Goal: Information Seeking & Learning: Learn about a topic

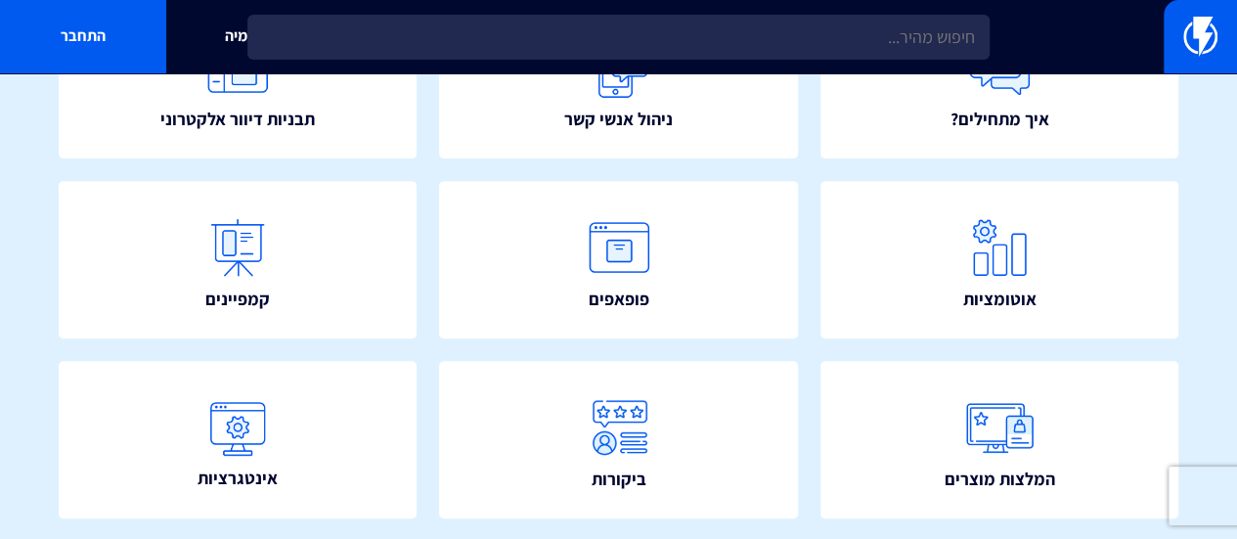
scroll to position [293, 0]
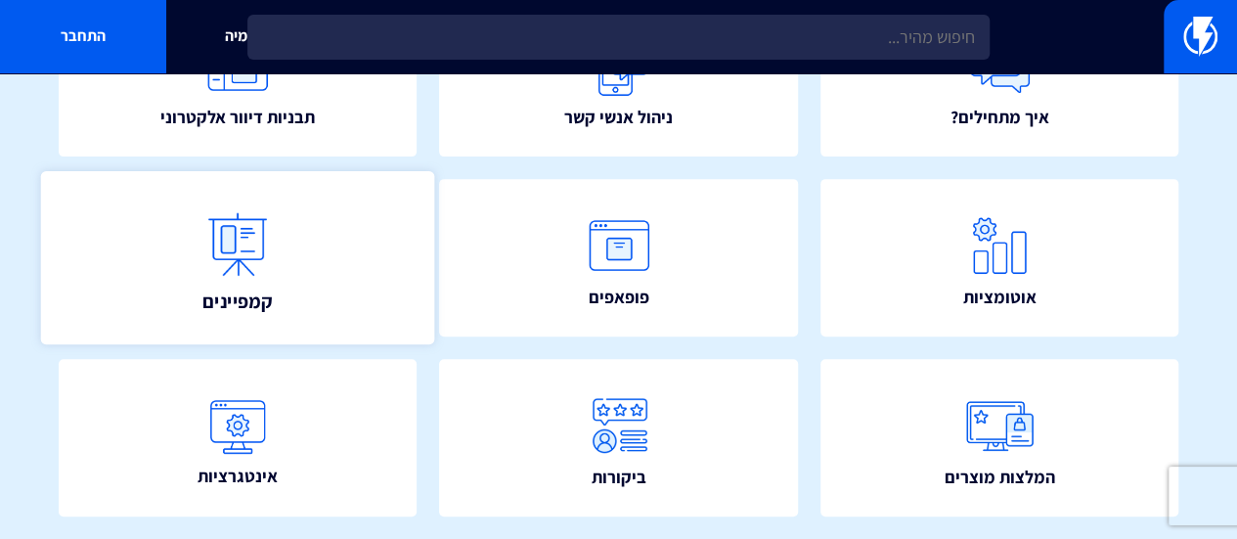
click at [244, 238] on img at bounding box center [238, 244] width 86 height 86
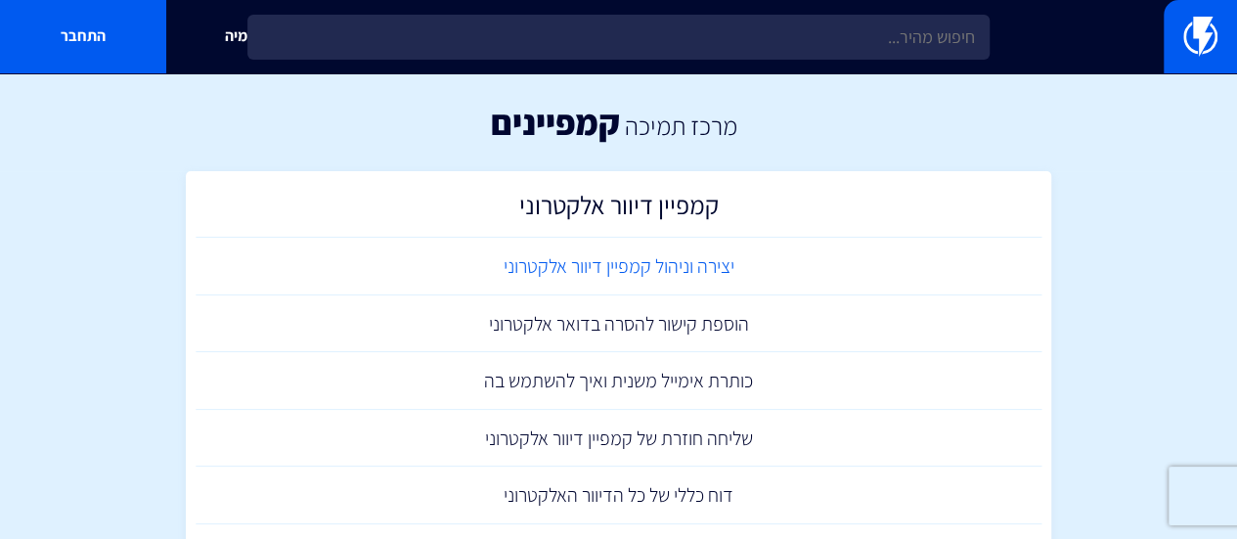
scroll to position [98, 0]
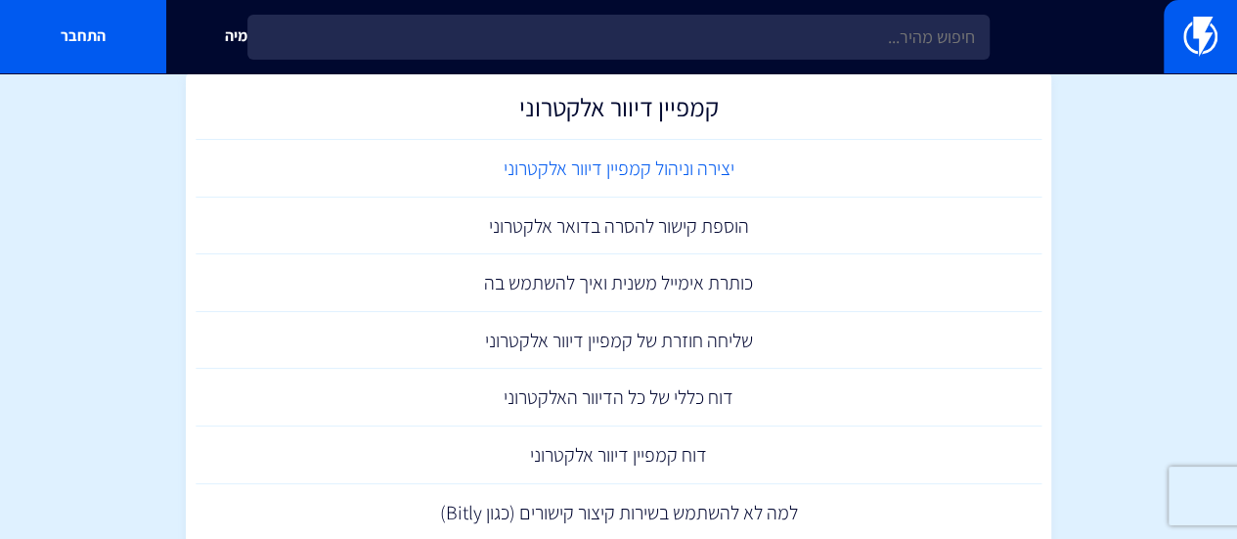
click at [731, 168] on link "יצירה וניהול קמפיין דיוור אלקטרוני" at bounding box center [619, 169] width 847 height 58
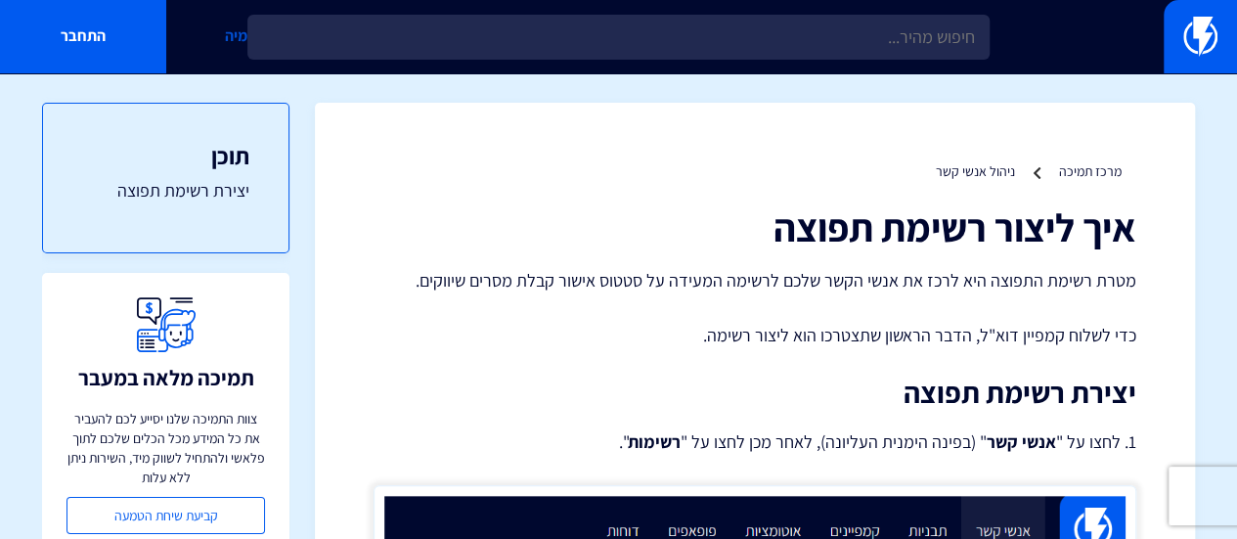
click at [238, 40] on link "אקדמיה" at bounding box center [249, 36] width 166 height 73
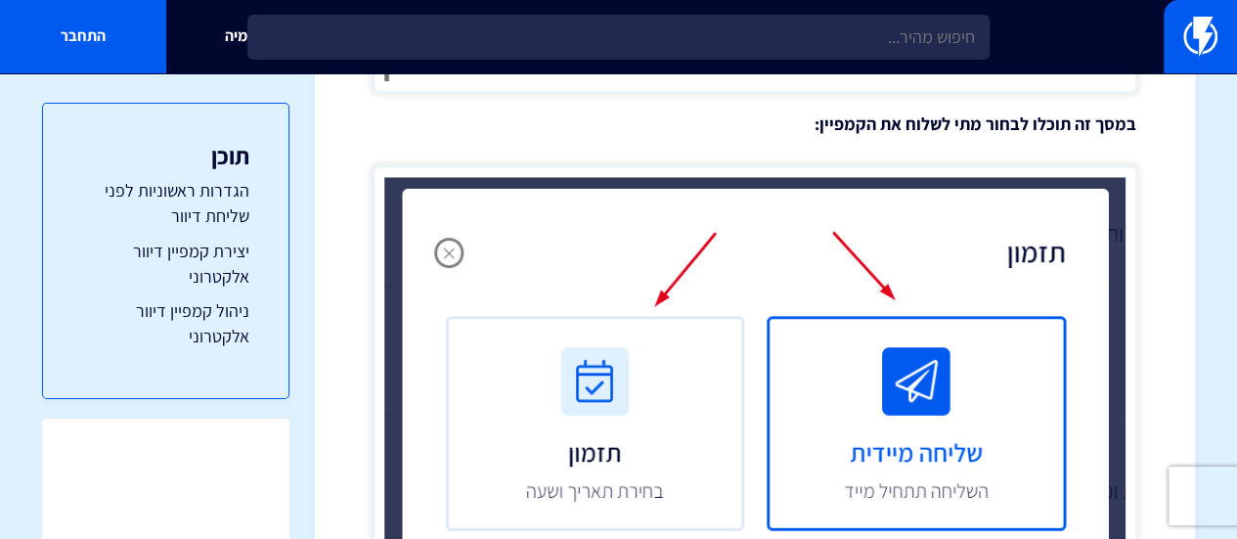
scroll to position [4181, 0]
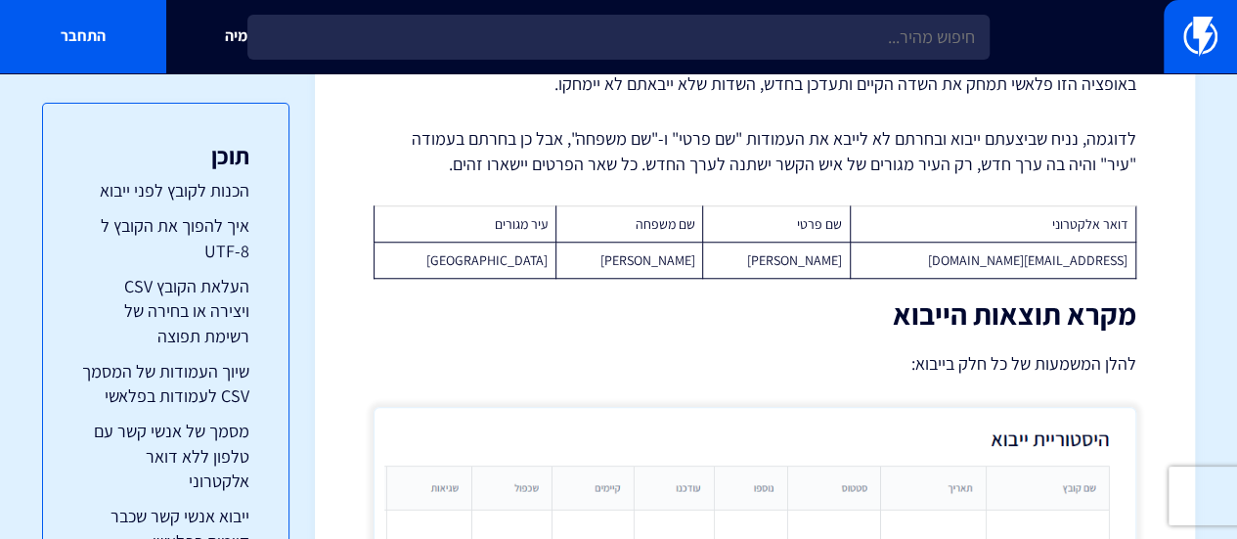
scroll to position [8072, 0]
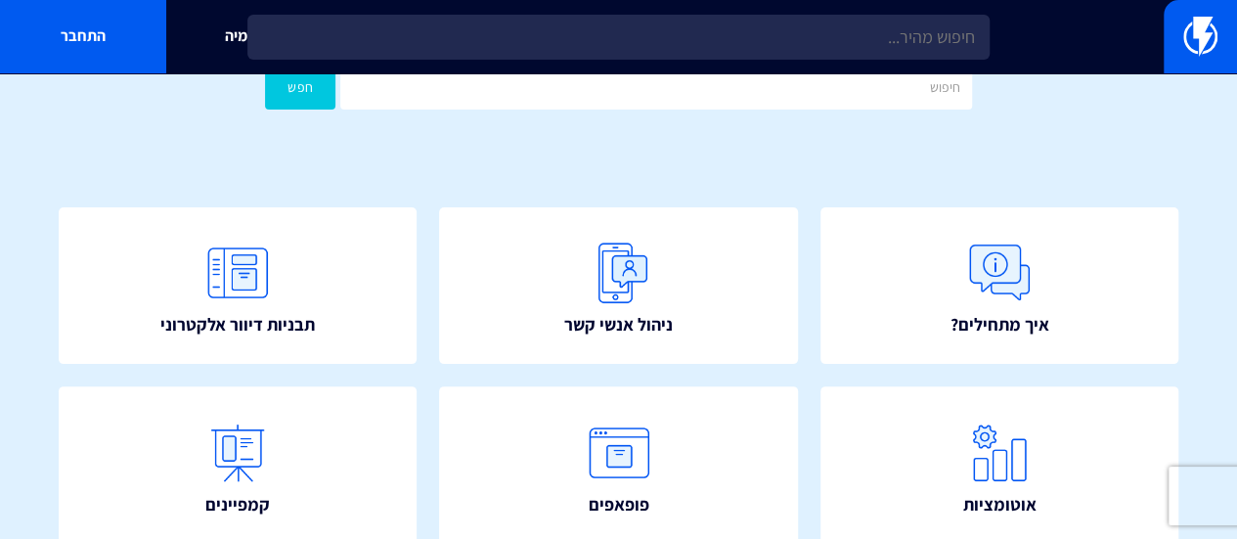
scroll to position [196, 0]
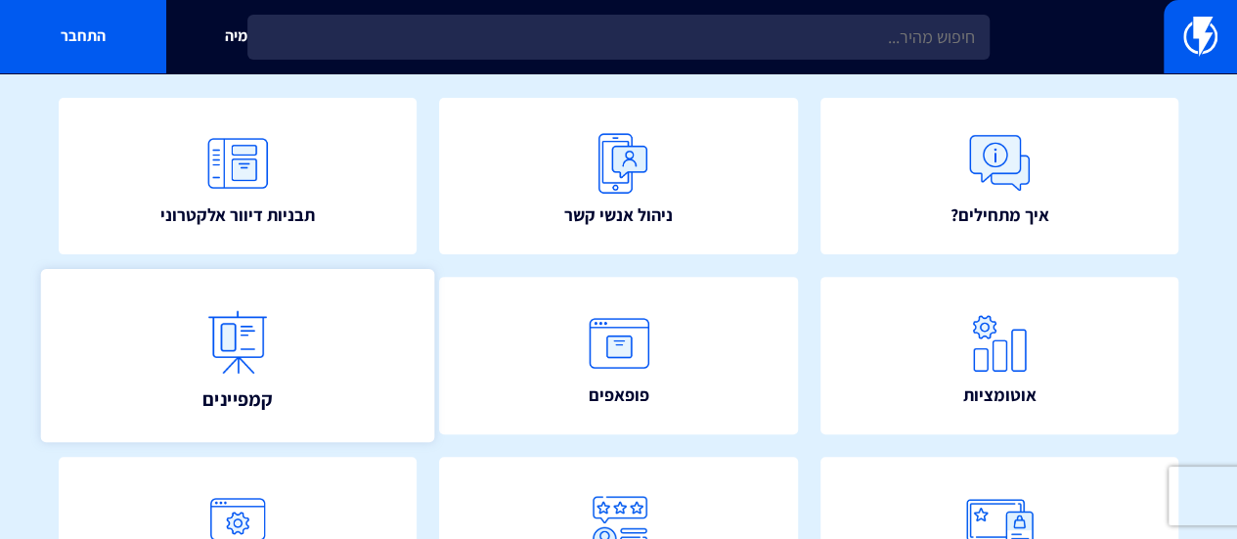
click at [327, 357] on link "קמפיינים" at bounding box center [238, 355] width 394 height 173
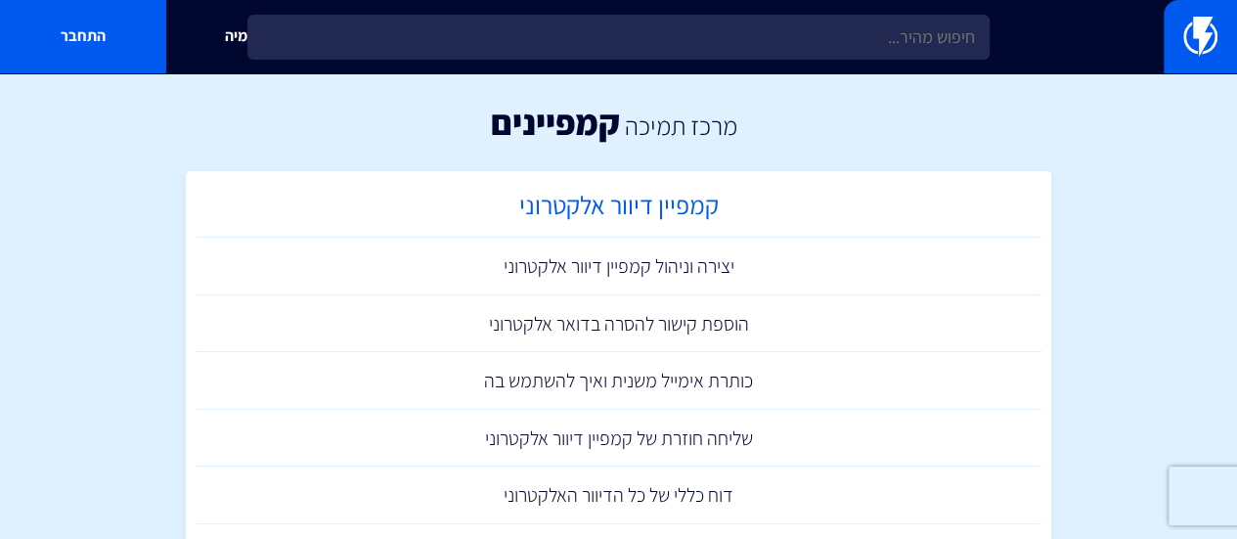
click at [628, 226] on h2 "קמפיין דיוור אלקטרוני" at bounding box center [618, 210] width 827 height 38
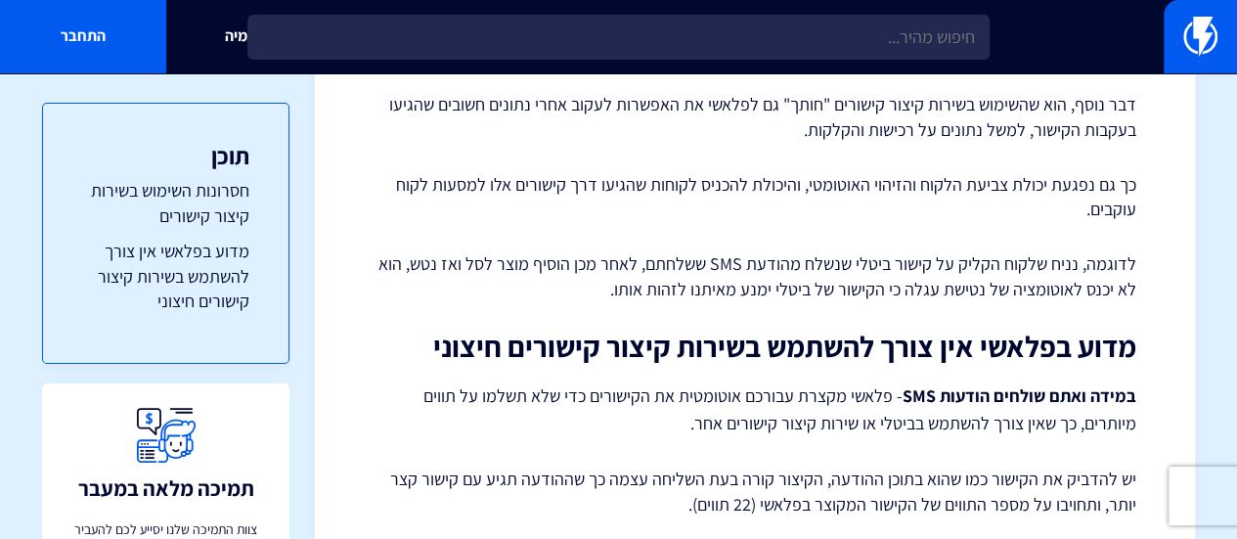
scroll to position [747, 0]
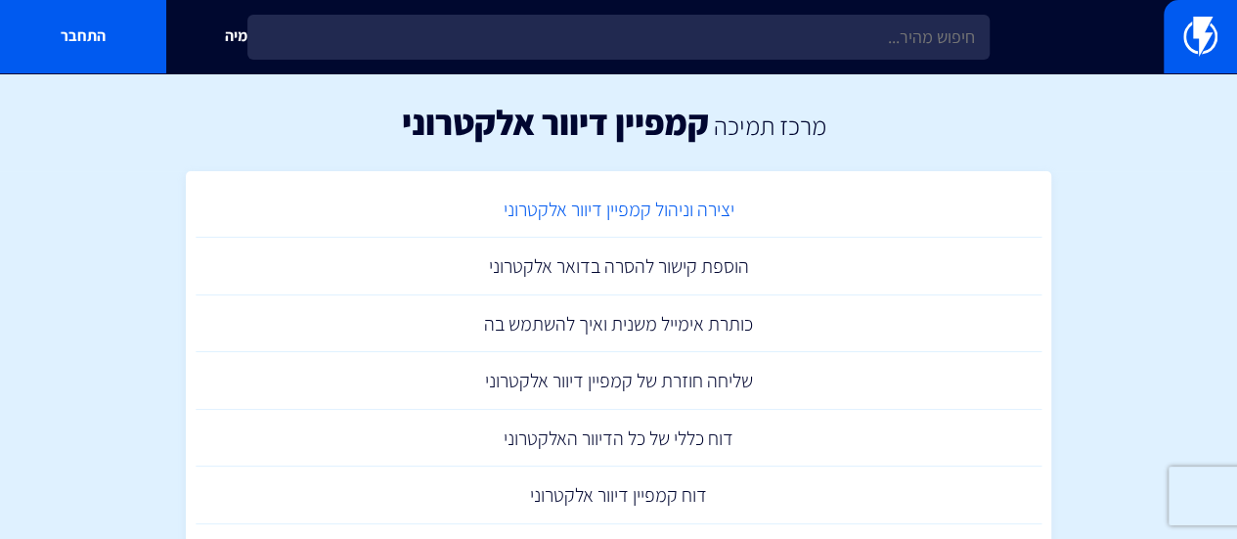
click at [671, 200] on link "יצירה וניהול קמפיין דיוור אלקטרוני" at bounding box center [619, 210] width 847 height 58
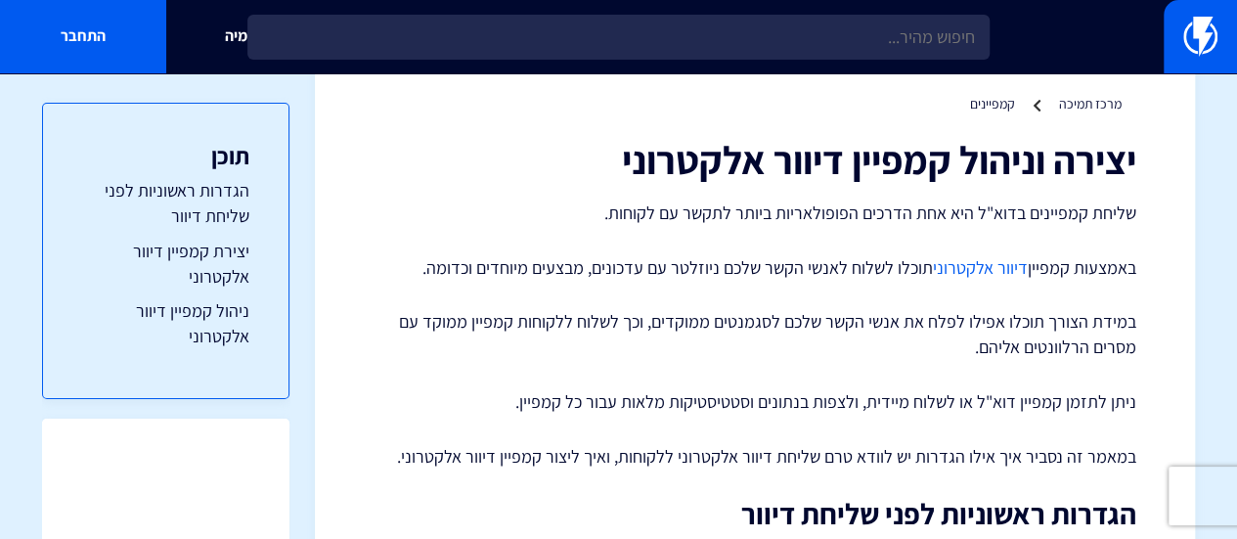
scroll to position [98, 0]
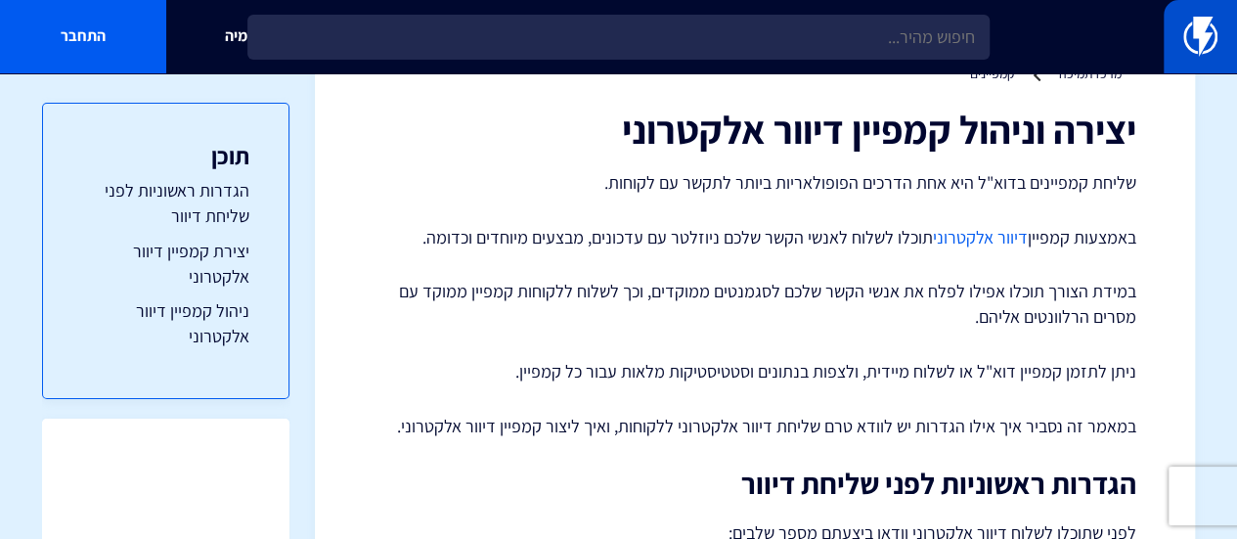
click at [1186, 42] on img at bounding box center [1200, 36] width 34 height 39
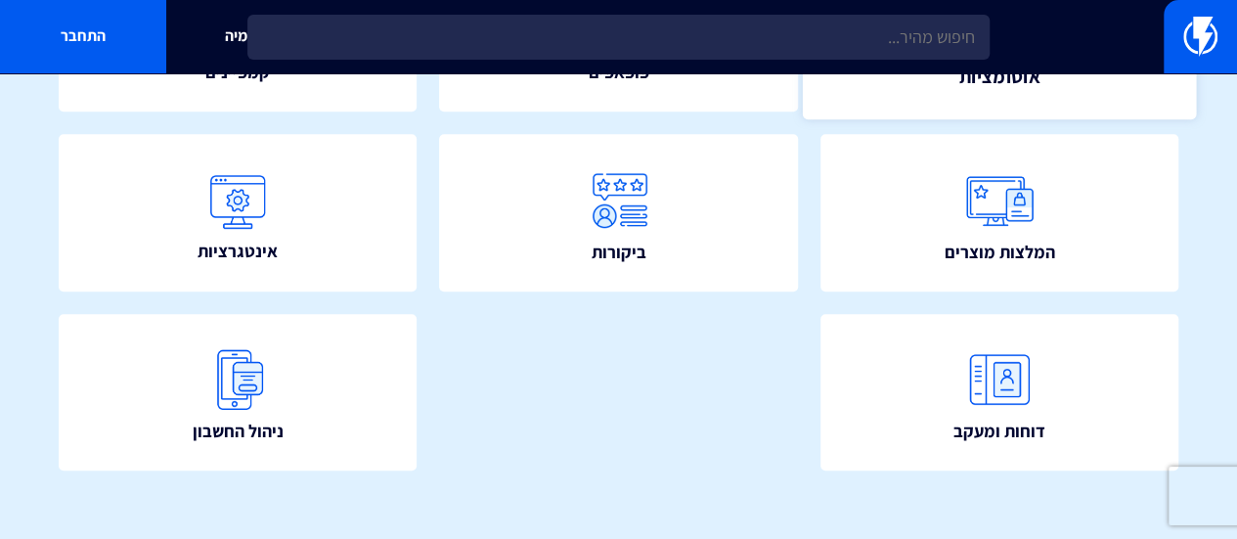
scroll to position [531, 0]
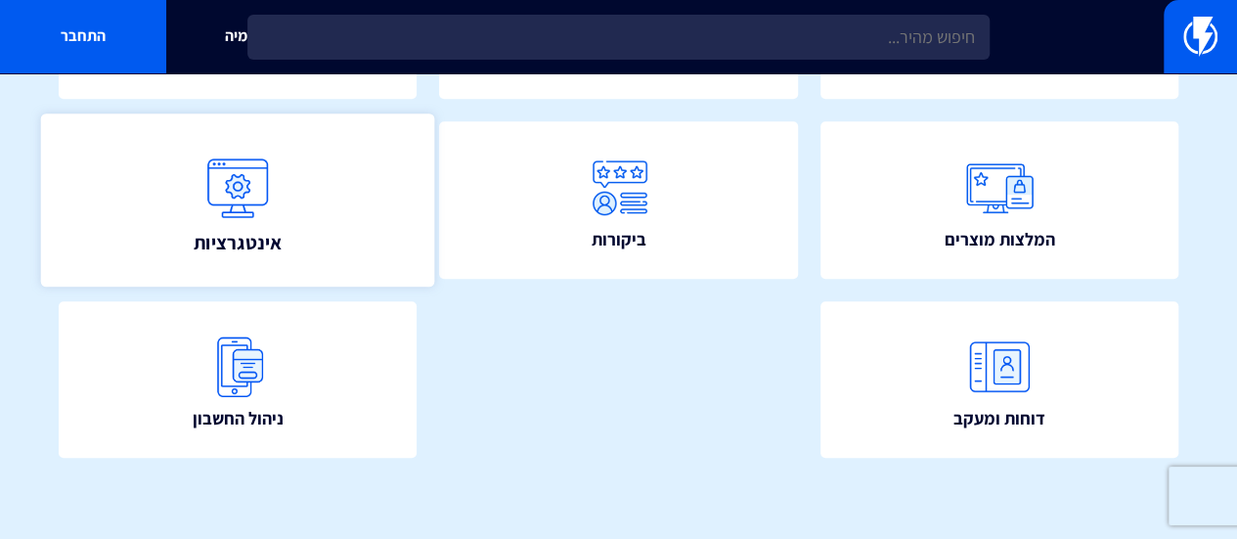
click at [187, 197] on link "אינטגרציות" at bounding box center [238, 199] width 394 height 173
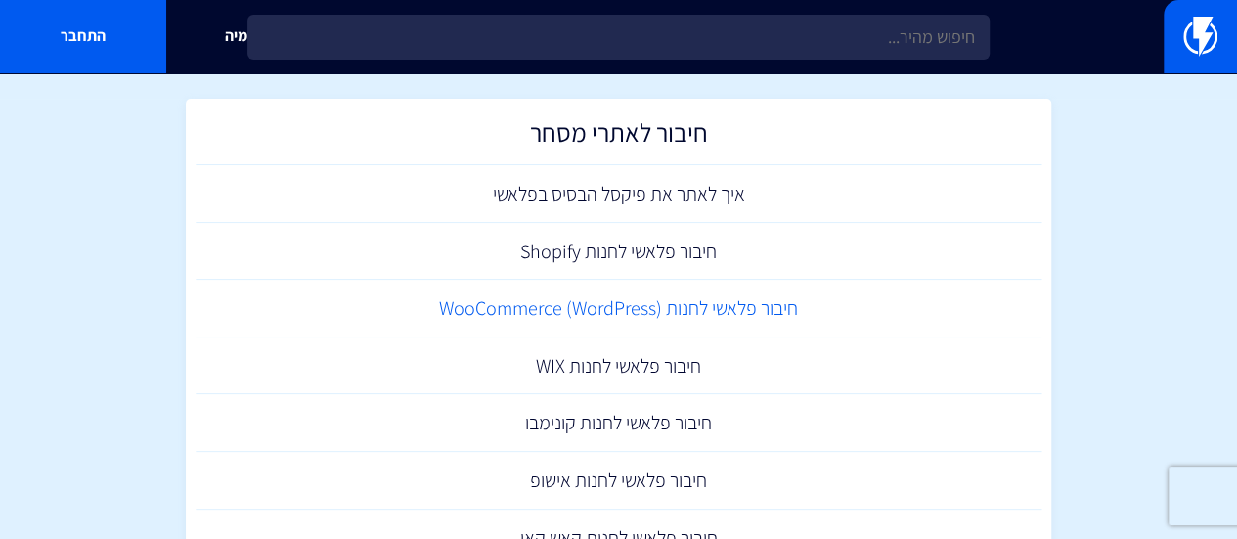
scroll to position [98, 0]
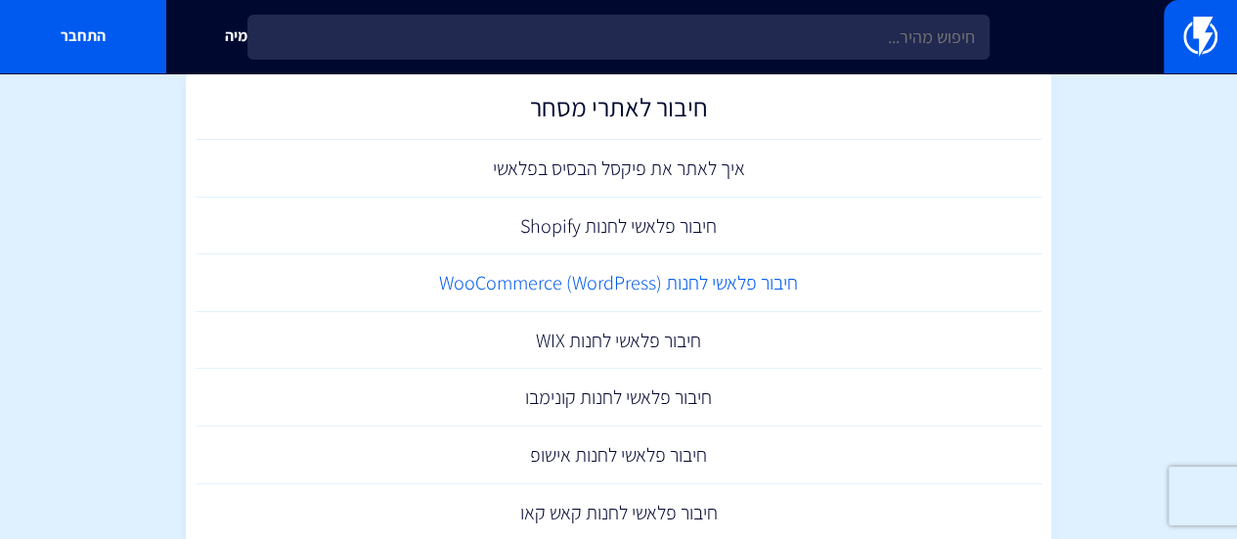
click at [710, 271] on link "חיבור פלאשי לחנות (WooCommerce (WordPress" at bounding box center [619, 283] width 847 height 58
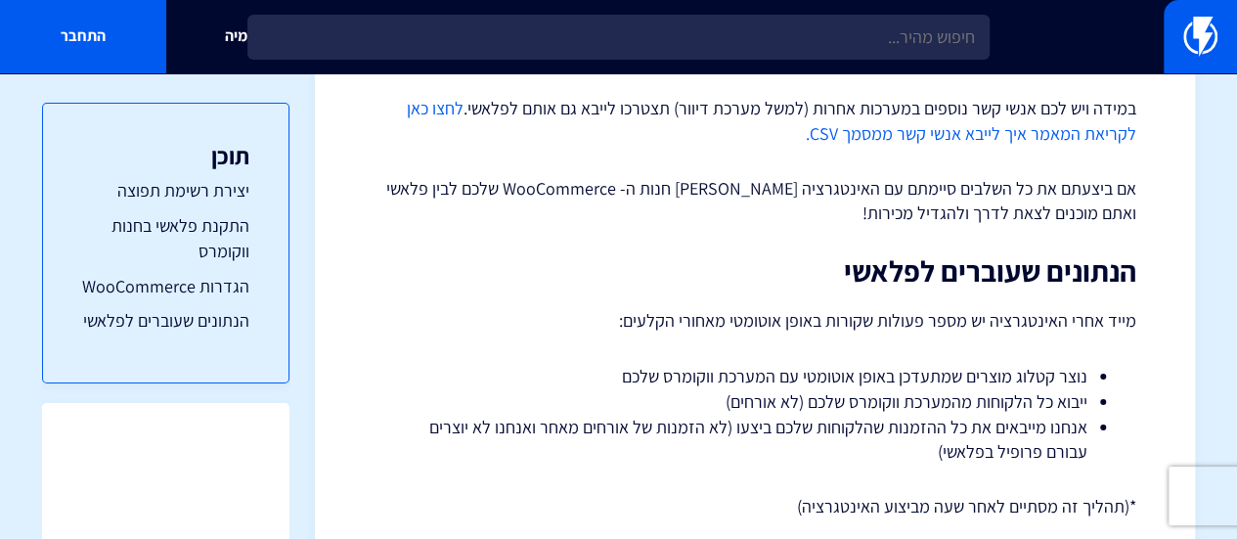
scroll to position [3643, 0]
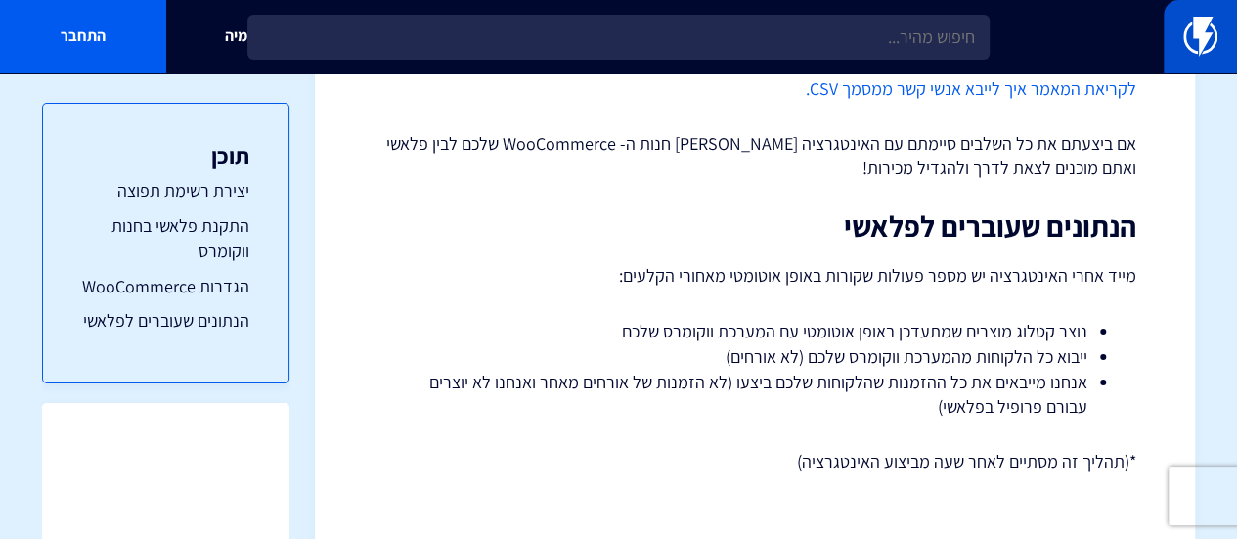
click at [1169, 71] on link at bounding box center [1199, 36] width 73 height 73
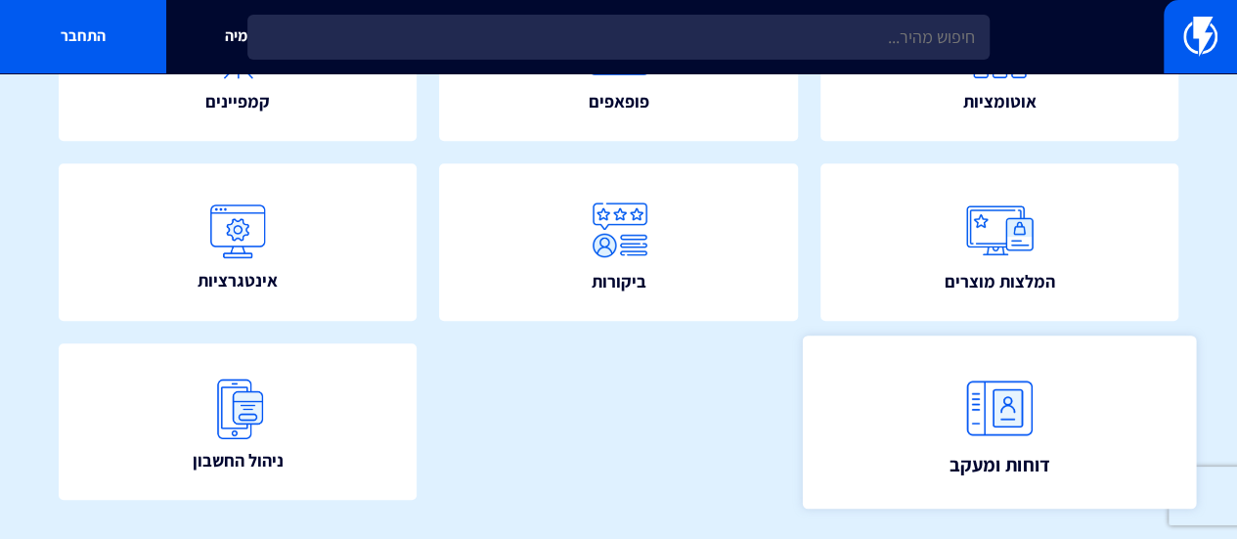
click at [1028, 421] on img at bounding box center [999, 408] width 86 height 86
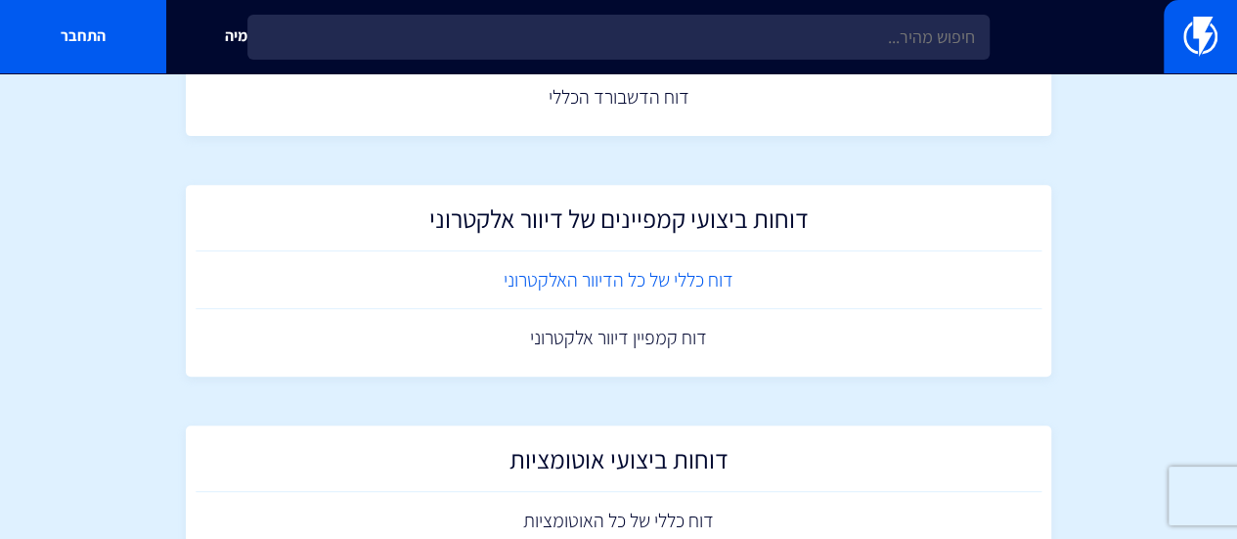
scroll to position [391, 0]
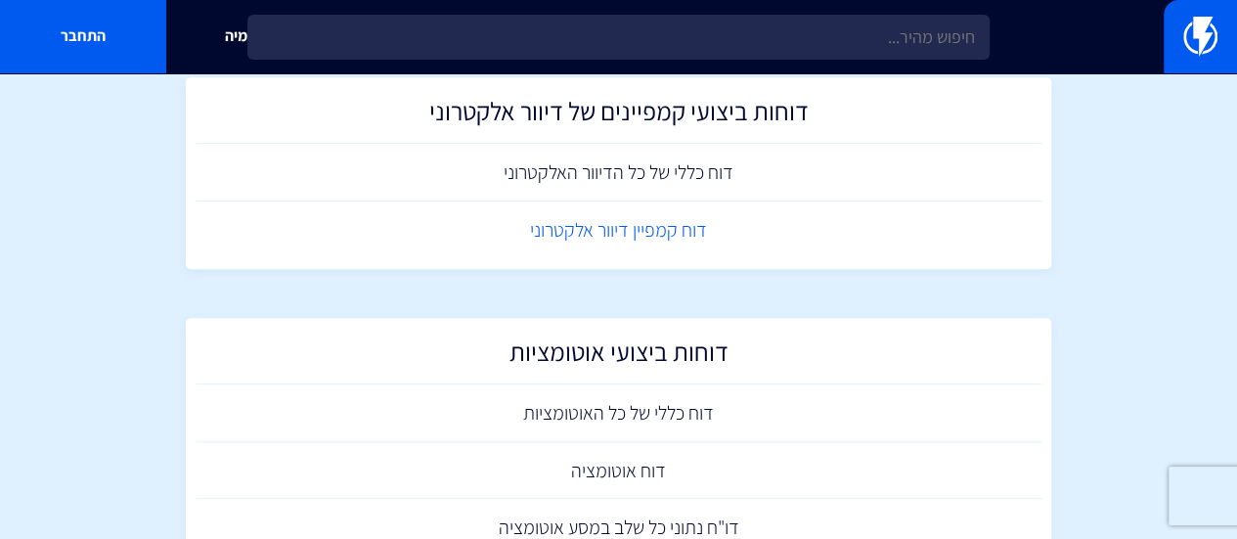
click at [608, 232] on link "דוח קמפיין דיוור אלקטרוני" at bounding box center [619, 230] width 847 height 58
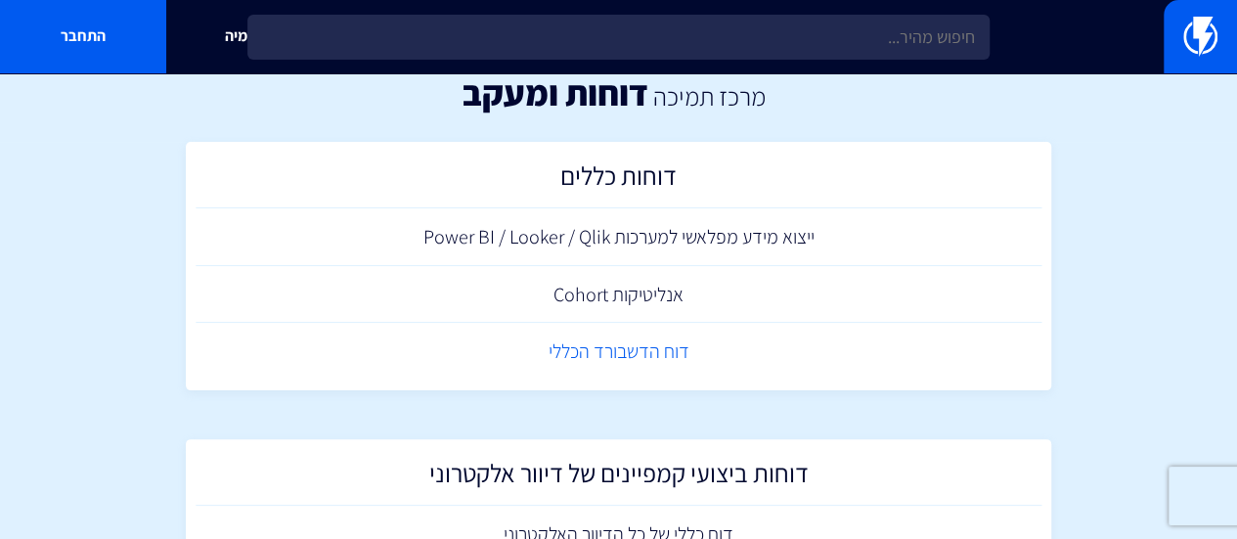
scroll to position [0, 0]
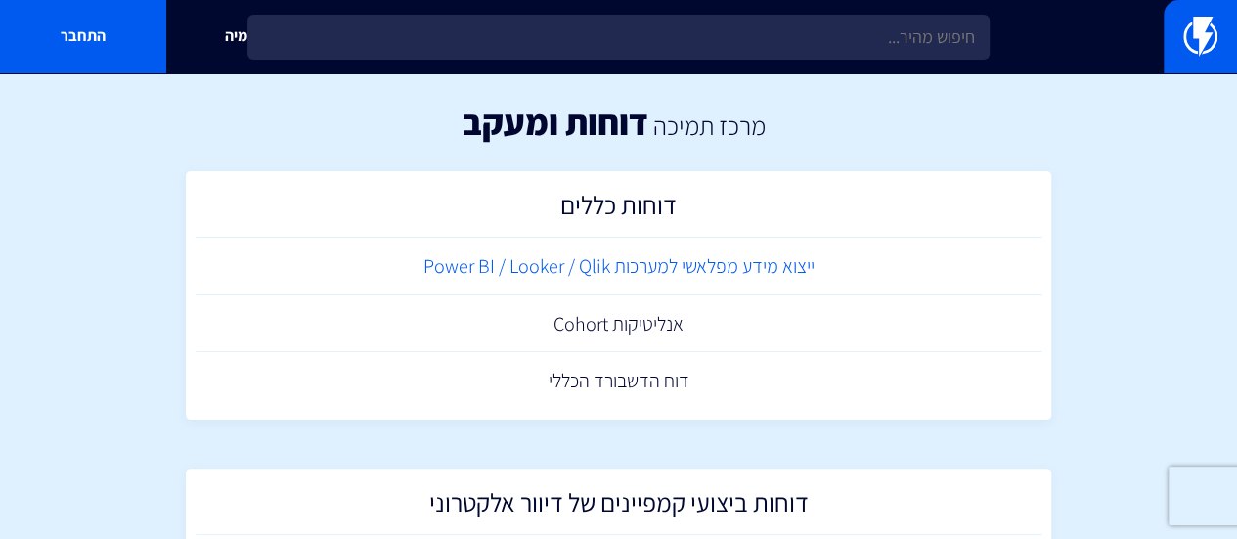
click at [725, 277] on link "ייצוא מידע מפלאשי למערכות Power BI / Looker / Qlik" at bounding box center [619, 267] width 847 height 58
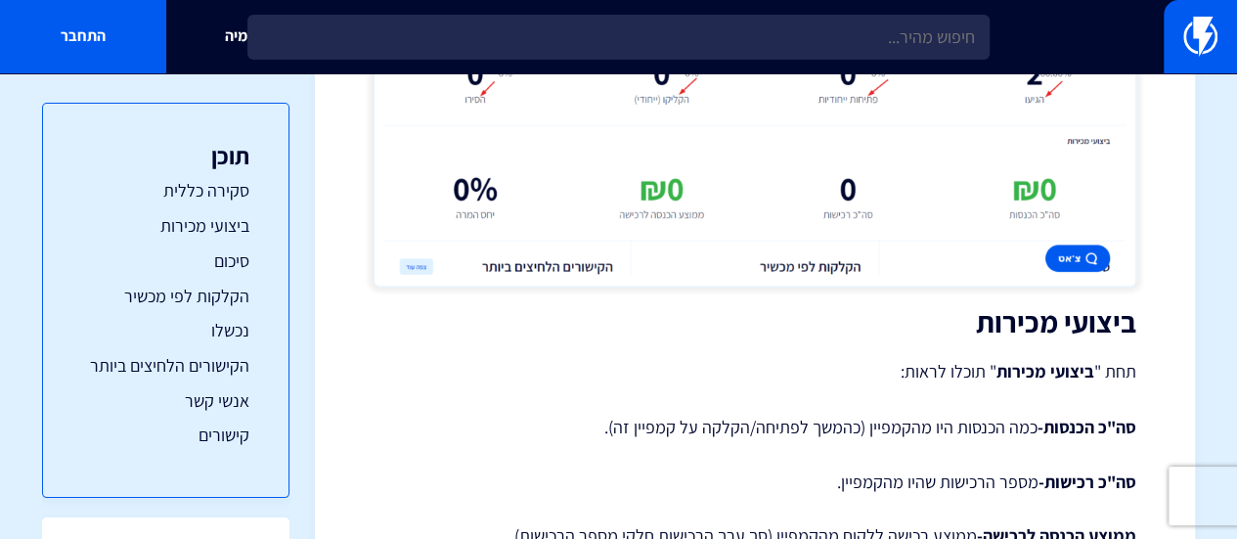
scroll to position [1466, 0]
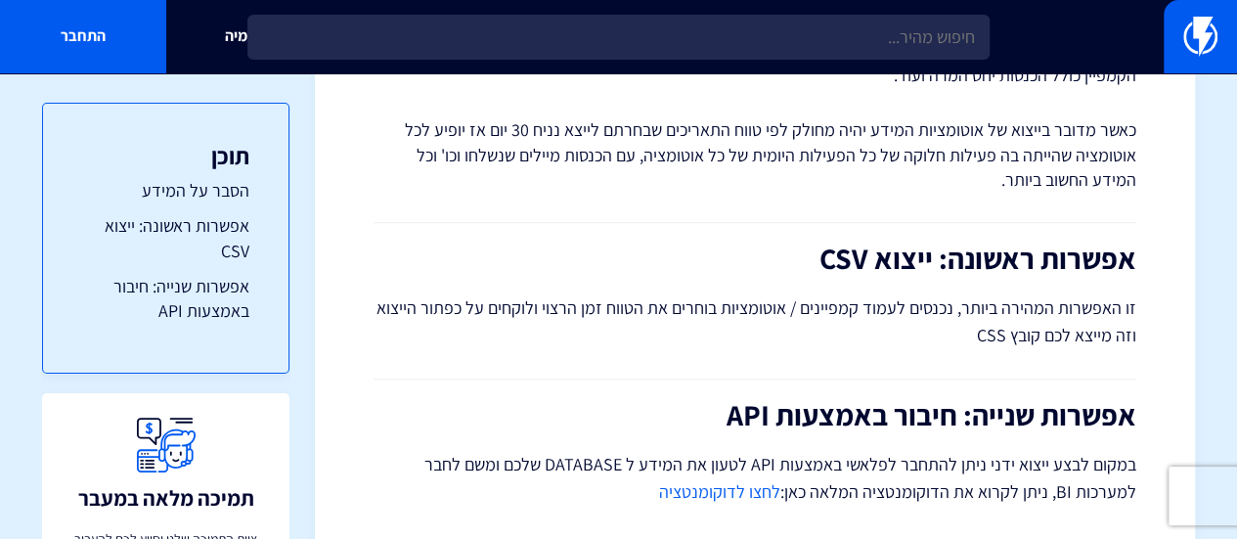
scroll to position [571, 0]
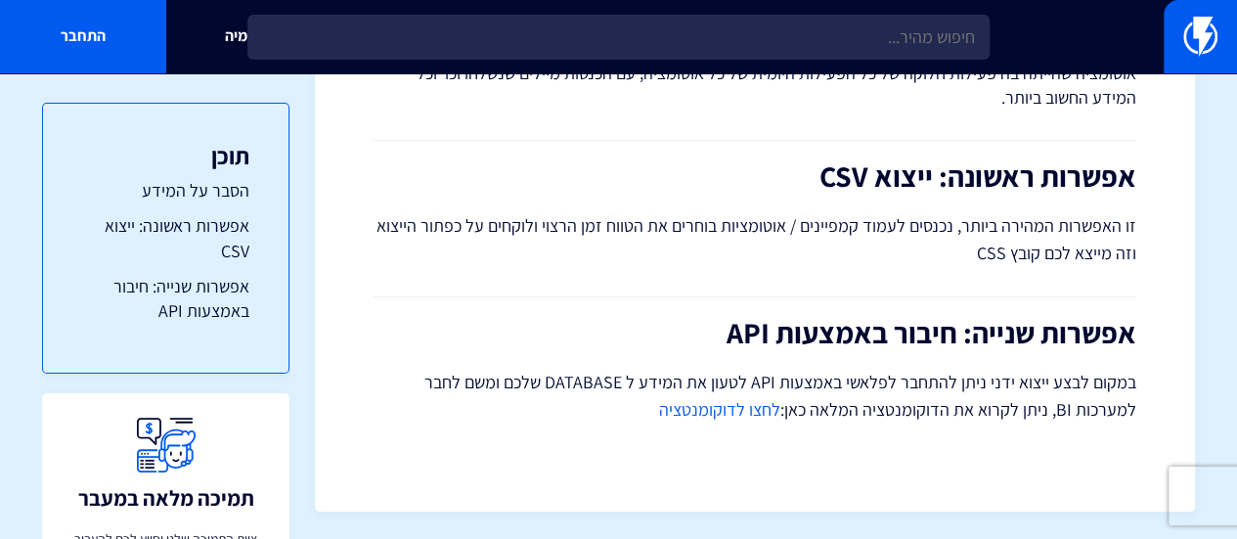
click at [710, 411] on link "לחצו לדוקומנטציה" at bounding box center [719, 409] width 121 height 22
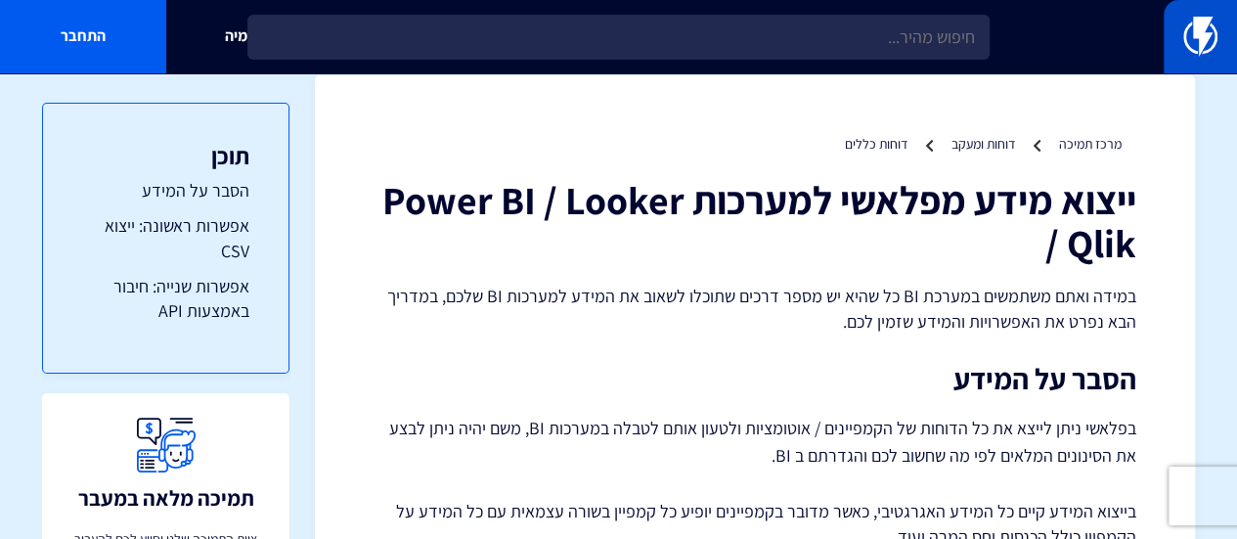
scroll to position [0, 0]
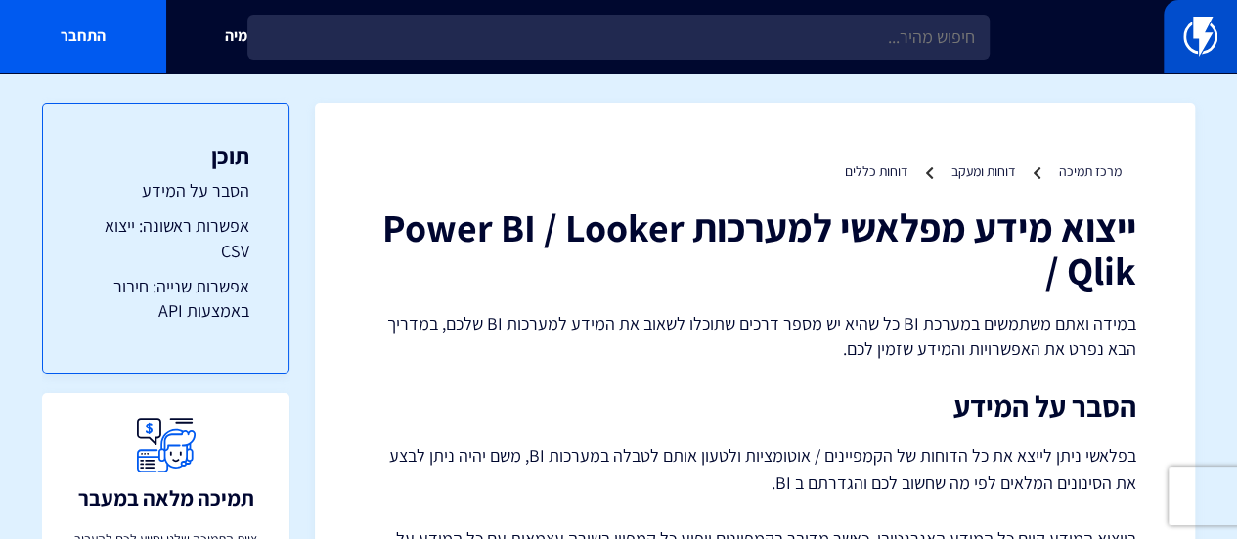
click at [1218, 42] on link at bounding box center [1199, 36] width 73 height 73
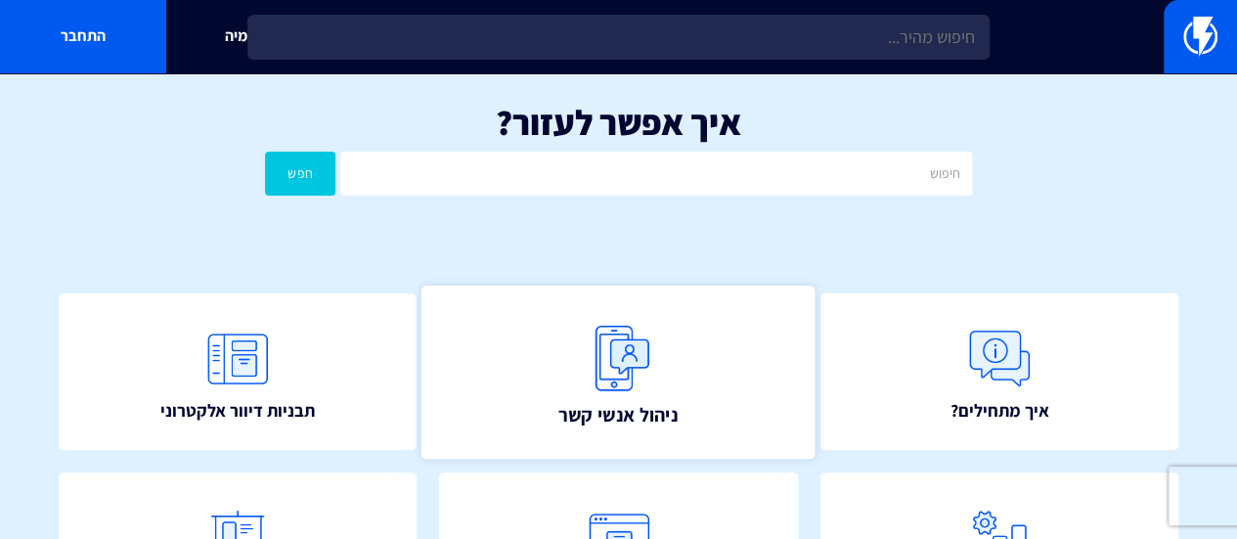
click at [750, 422] on link "ניהול אנשי קשר" at bounding box center [618, 371] width 394 height 173
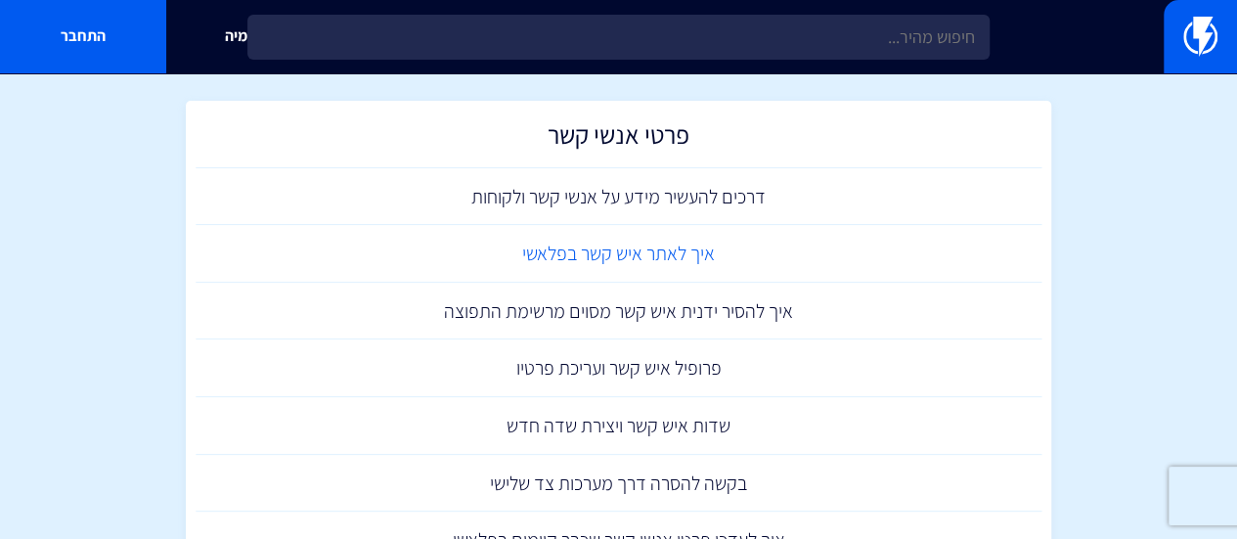
scroll to position [293, 0]
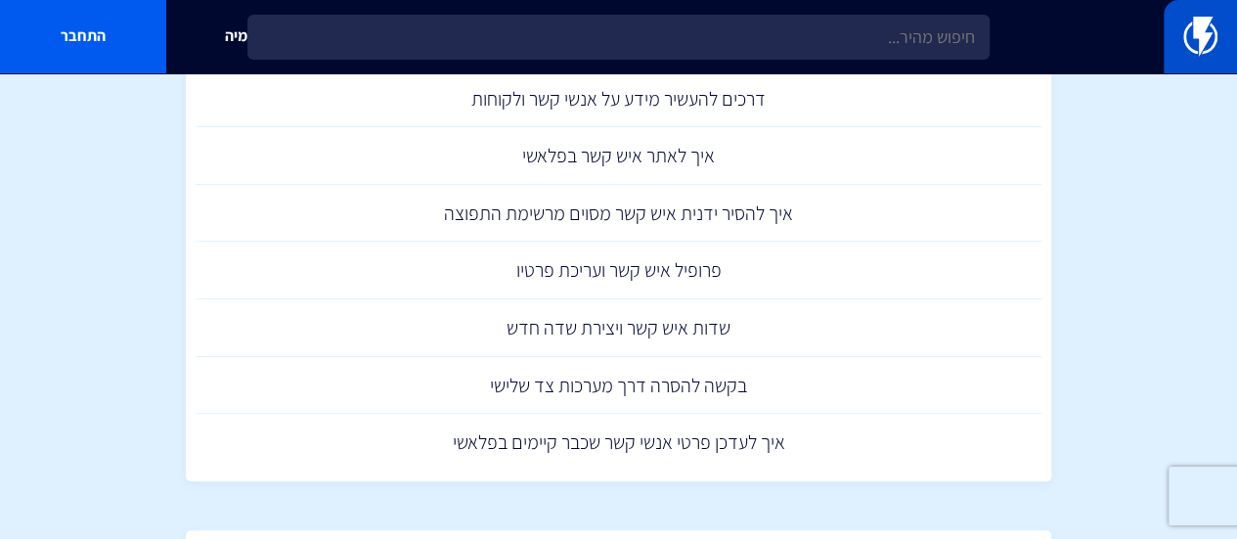
click at [1196, 39] on img at bounding box center [1200, 36] width 34 height 39
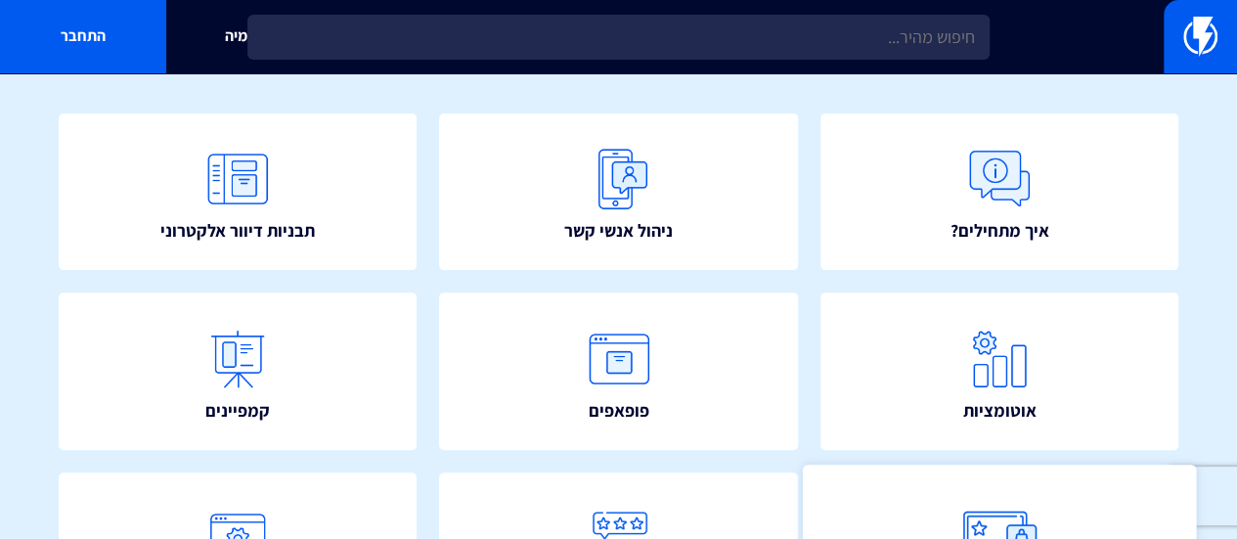
scroll to position [293, 0]
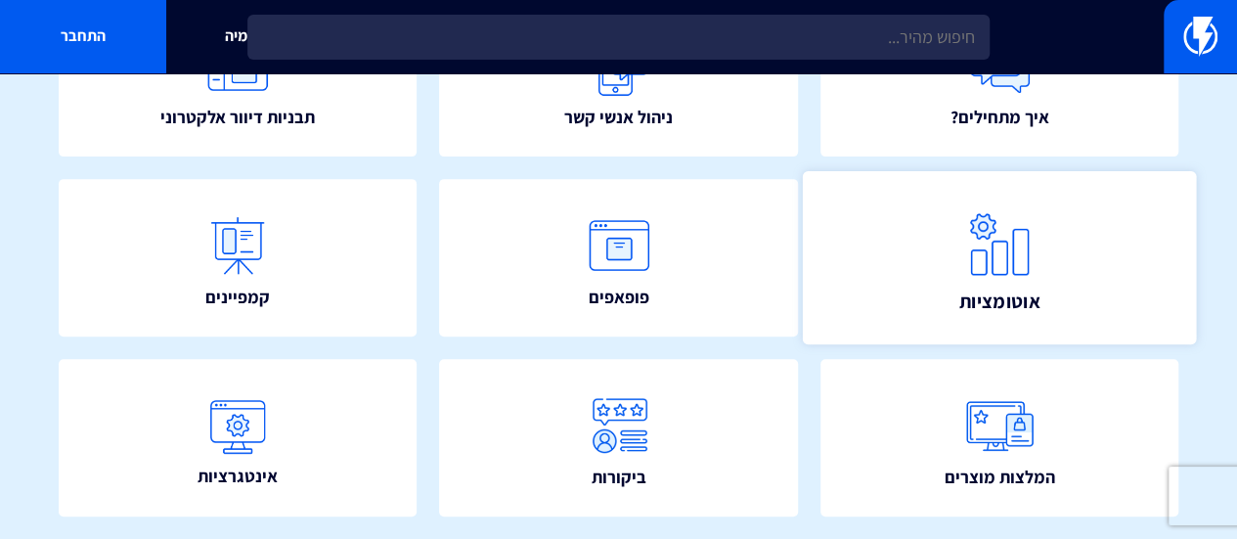
click at [1023, 241] on img at bounding box center [999, 244] width 86 height 86
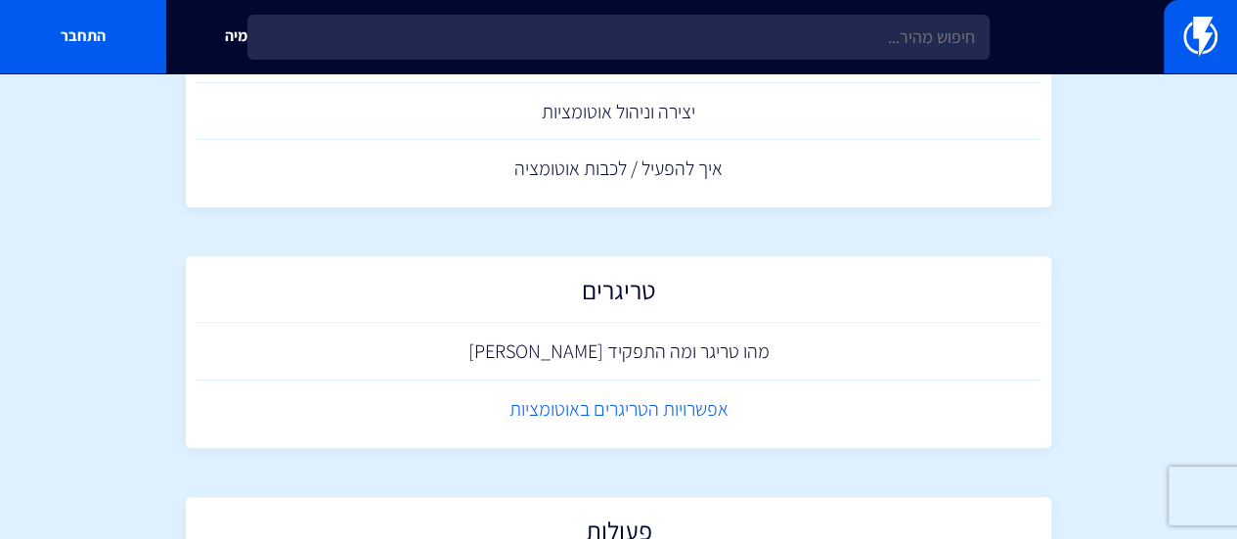
scroll to position [196, 0]
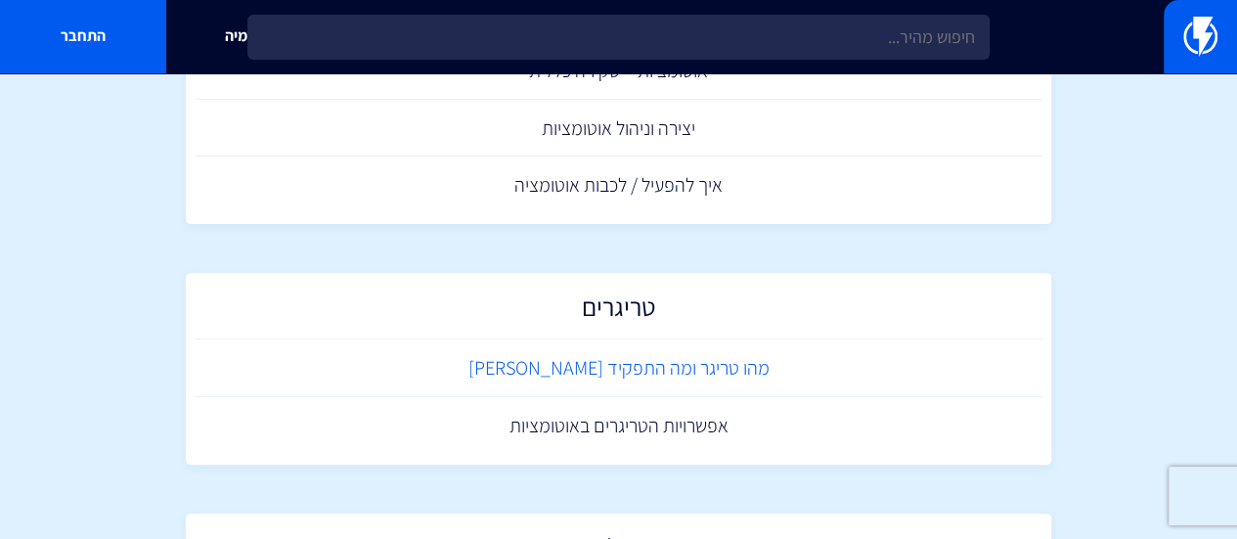
click at [678, 378] on link "מהו טריגר ומה התפקיד שלו" at bounding box center [619, 368] width 847 height 58
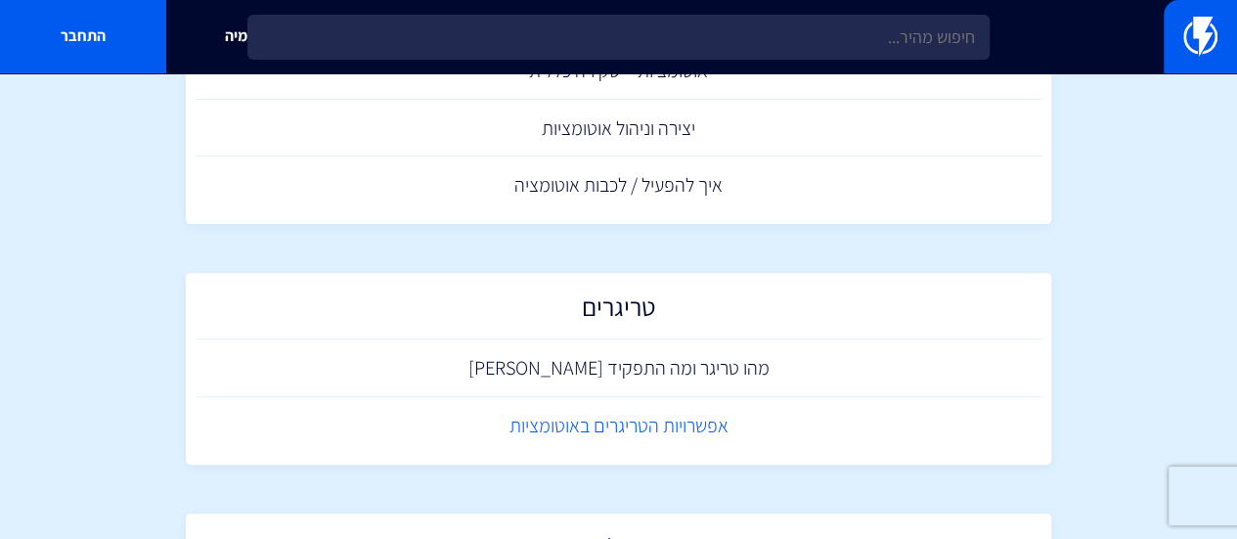
click at [689, 444] on link "אפשרויות הטריגרים באוטומציות" at bounding box center [619, 426] width 847 height 58
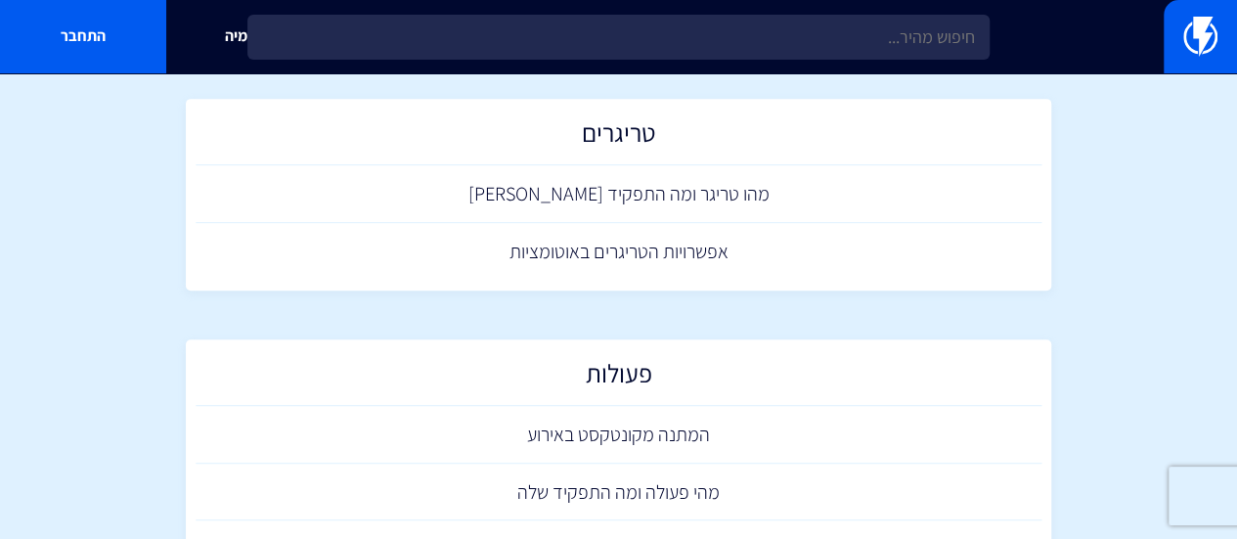
scroll to position [489, 0]
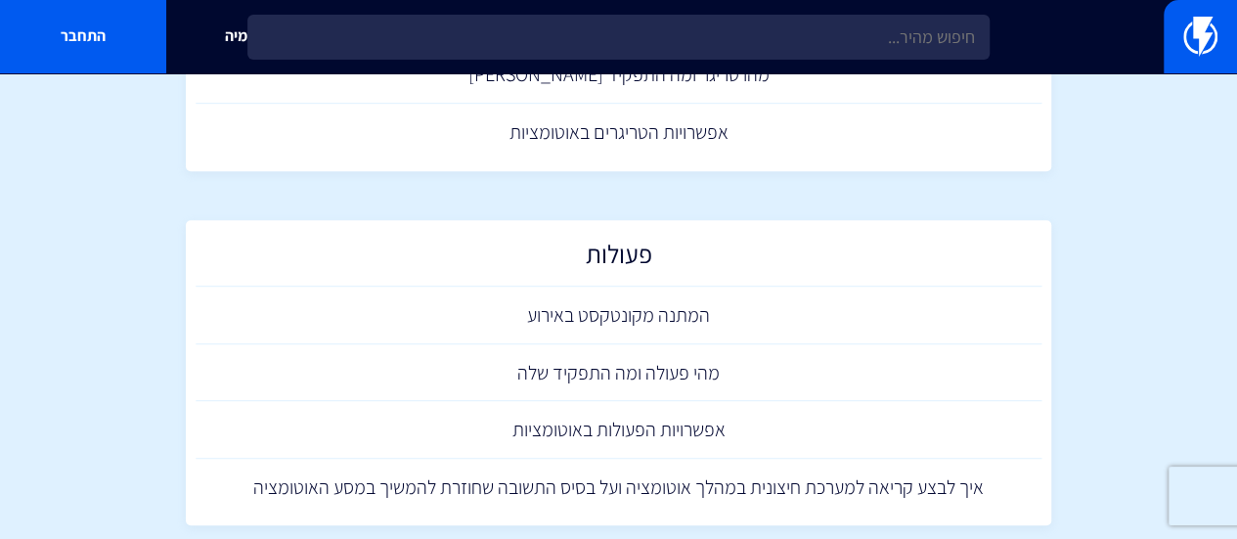
click at [786, 328] on link "המתנה מקונטקסט באירוע" at bounding box center [619, 315] width 847 height 58
click at [702, 372] on link "מהי פעולה ומה התפקיד שלה" at bounding box center [619, 373] width 847 height 58
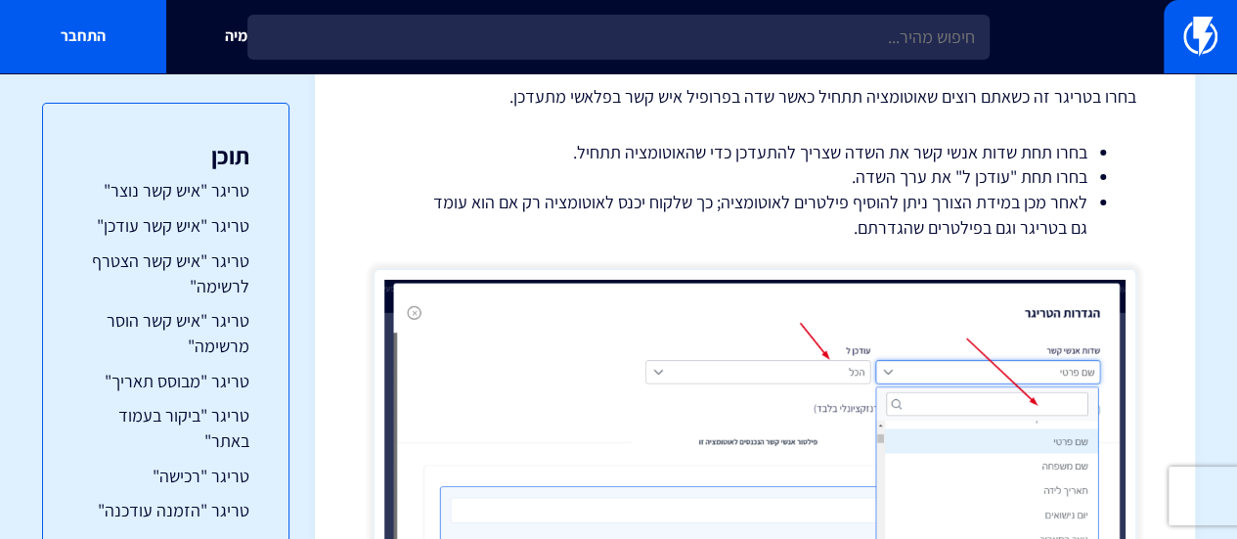
scroll to position [3422, 0]
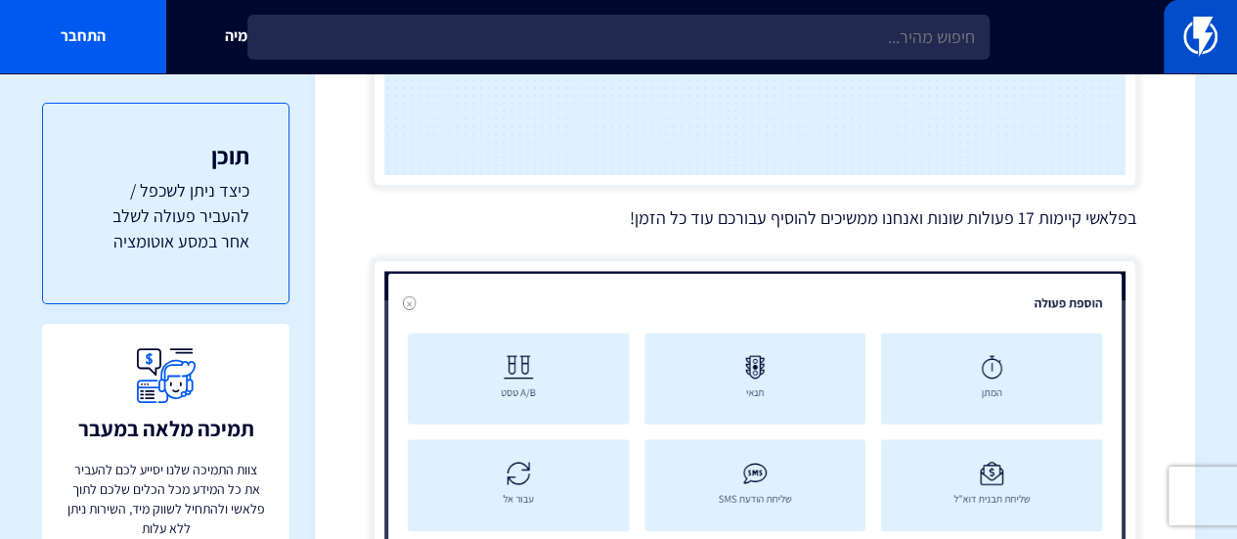
scroll to position [571, 0]
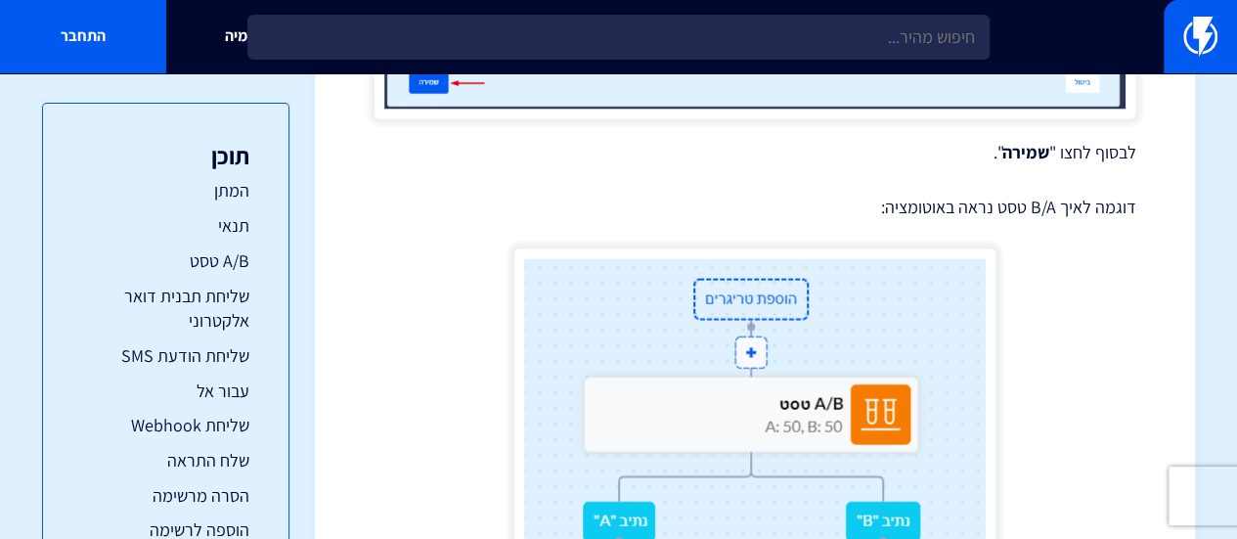
scroll to position [5670, 0]
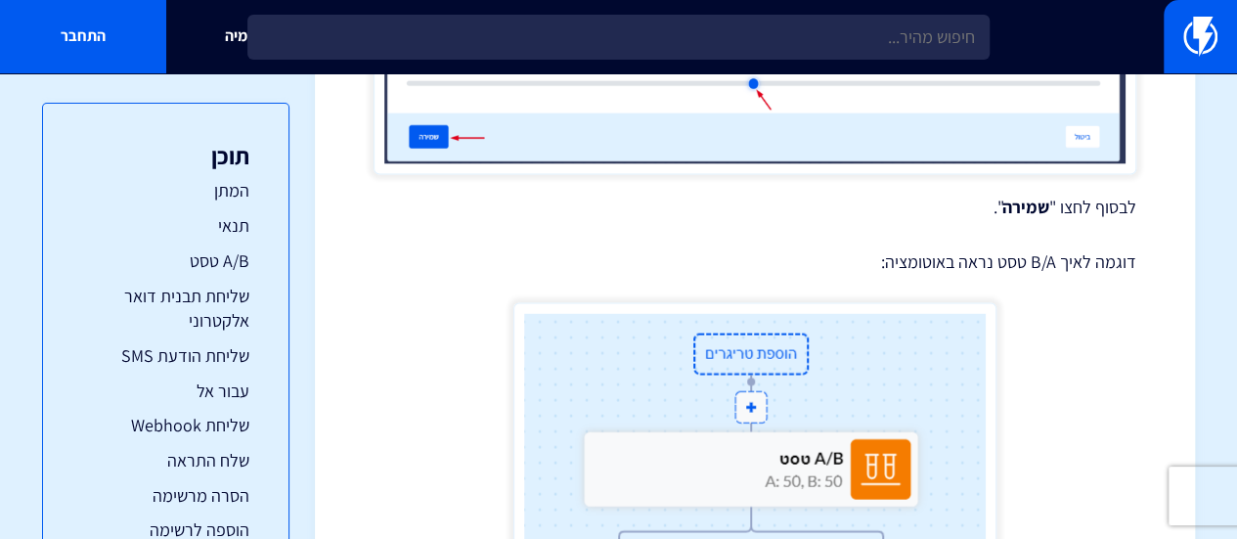
drag, startPoint x: 920, startPoint y: 304, endPoint x: 1140, endPoint y: 307, distance: 220.0
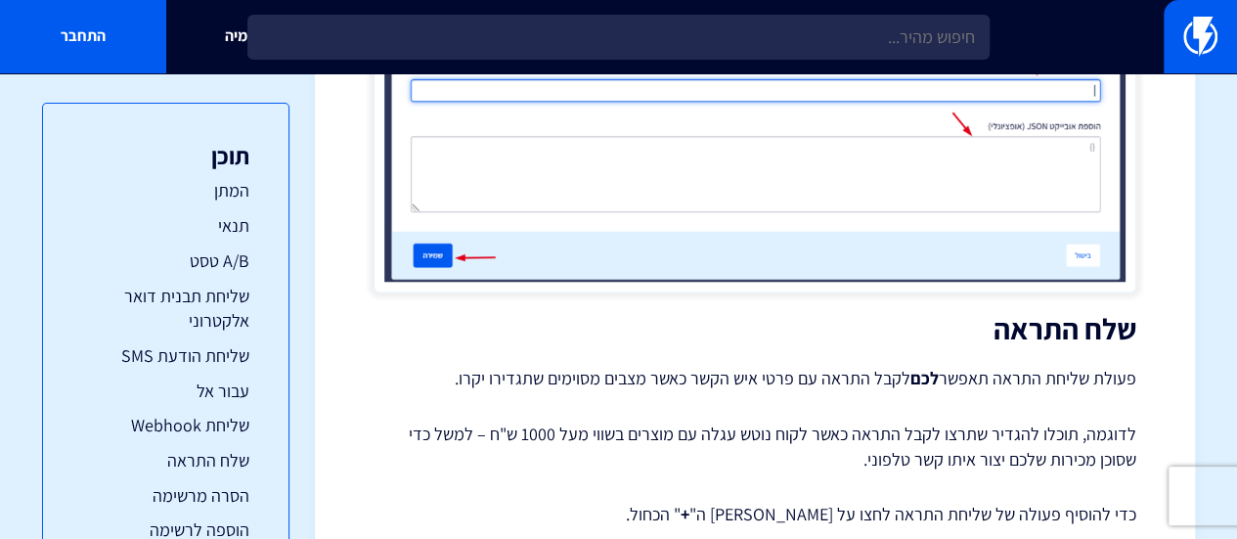
scroll to position [12905, 0]
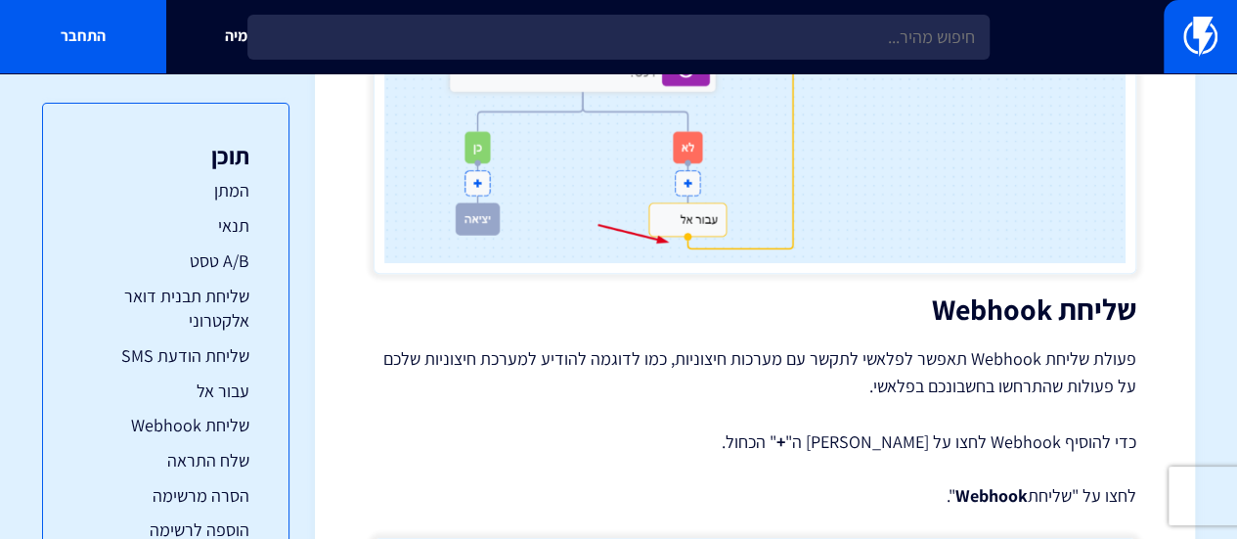
drag, startPoint x: 1113, startPoint y: 109, endPoint x: 1117, endPoint y: 46, distance: 62.8
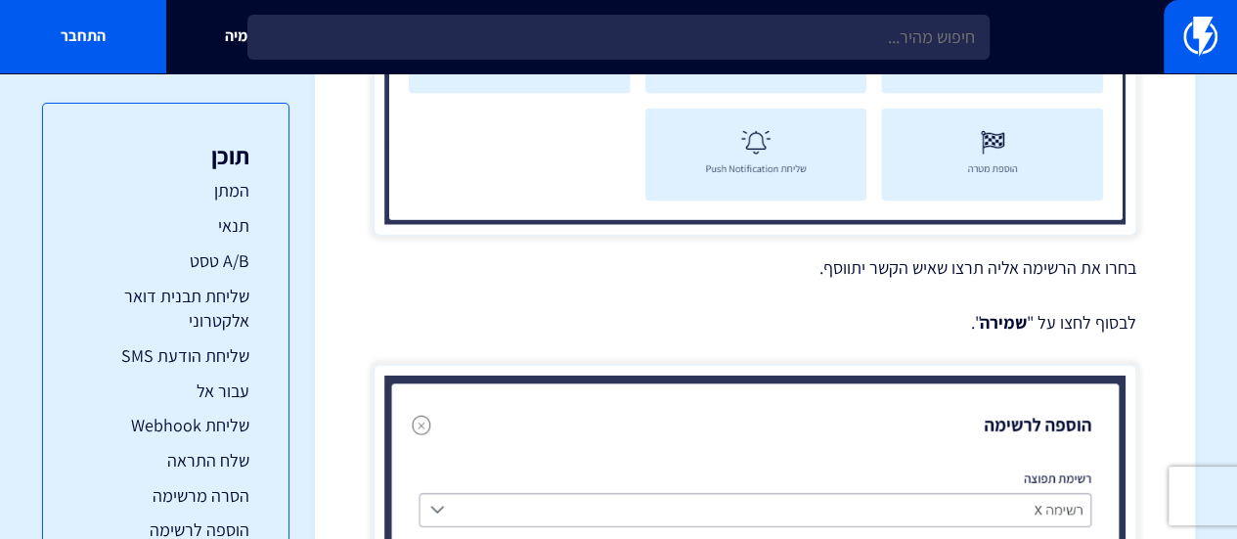
scroll to position [16737, 0]
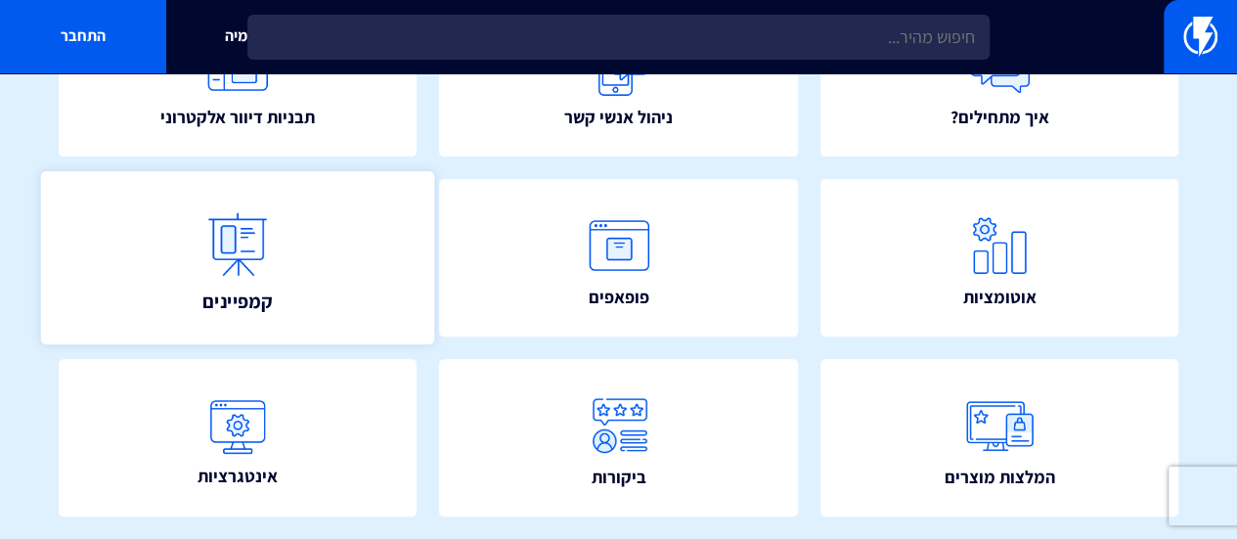
click at [350, 322] on link "קמפיינים" at bounding box center [238, 257] width 394 height 173
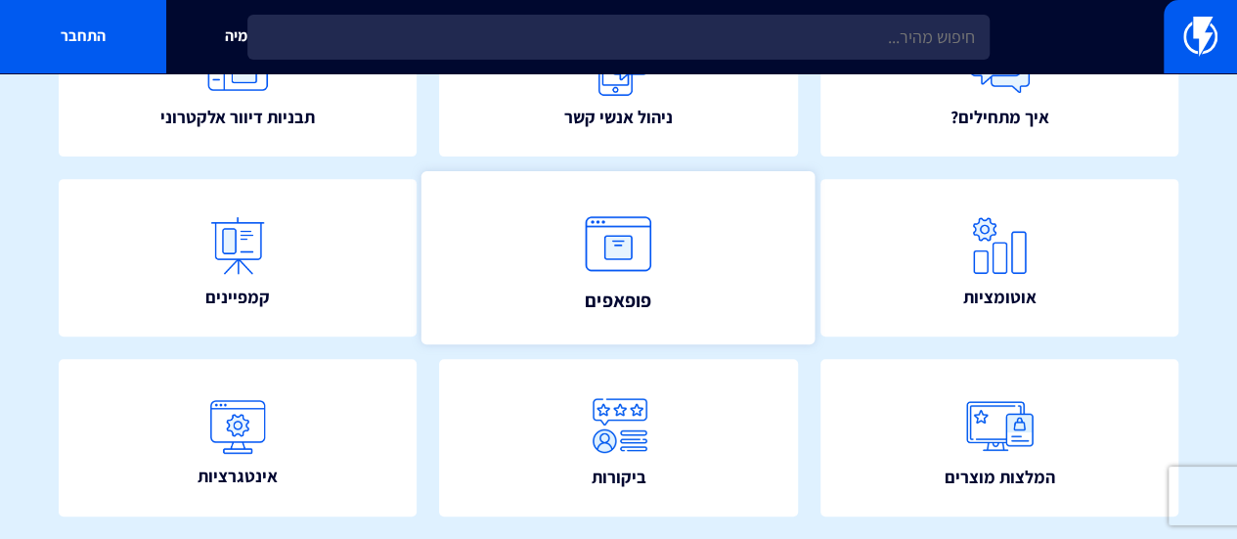
click at [640, 257] on img at bounding box center [619, 244] width 86 height 86
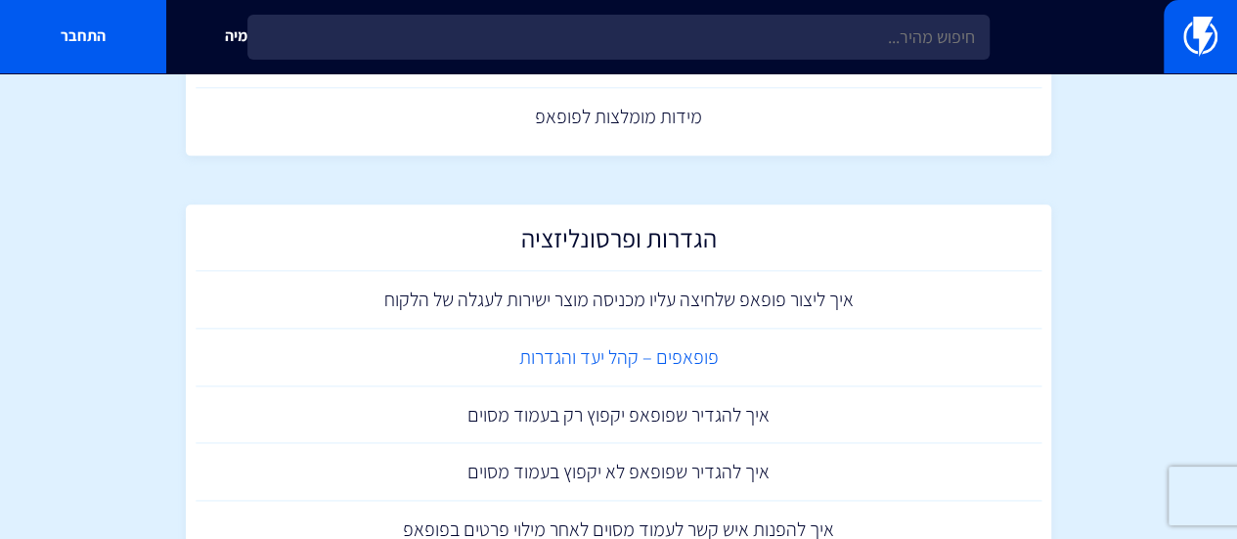
scroll to position [1173, 0]
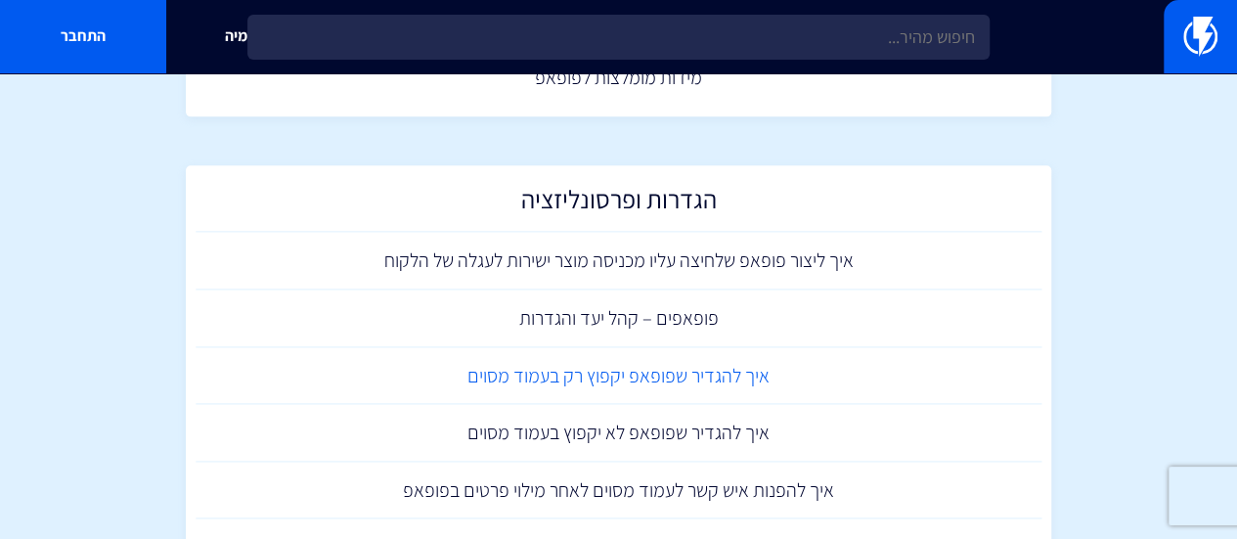
click at [491, 378] on link "איך להגדיר שפופאפ יקפוץ רק בעמוד מסוים" at bounding box center [619, 376] width 847 height 58
